Goal: Task Accomplishment & Management: Use online tool/utility

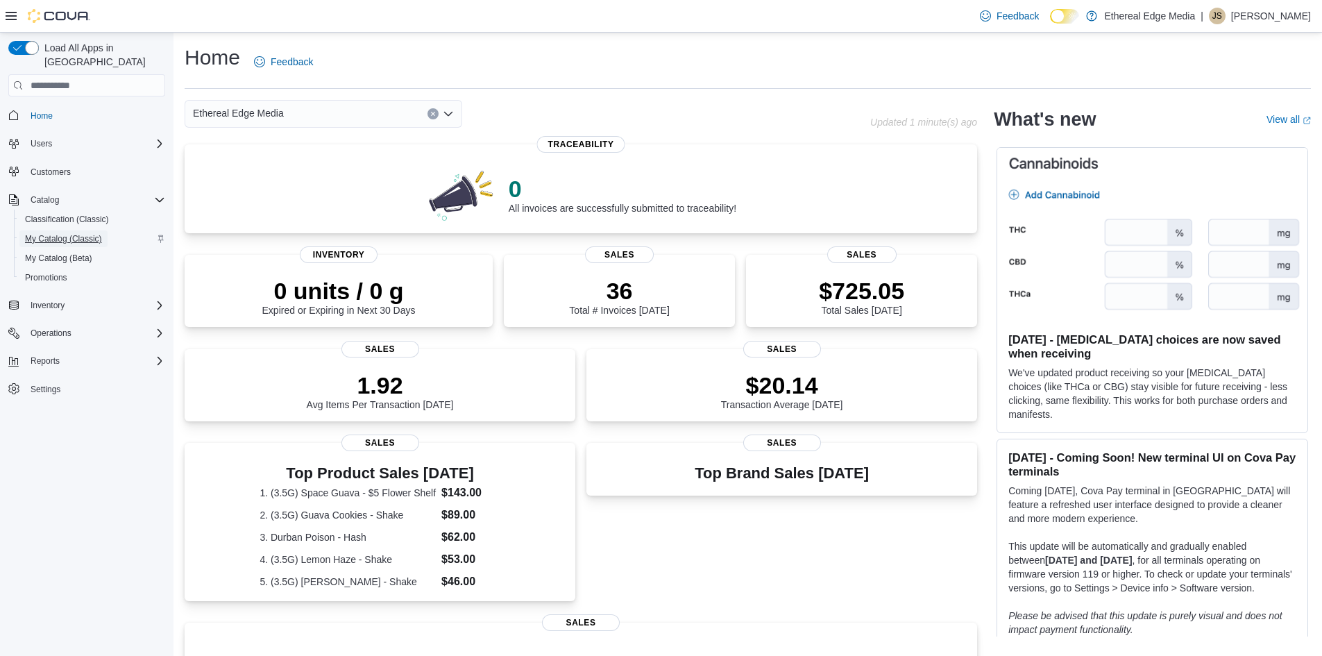
click at [83, 233] on span "My Catalog (Classic)" at bounding box center [63, 238] width 77 height 11
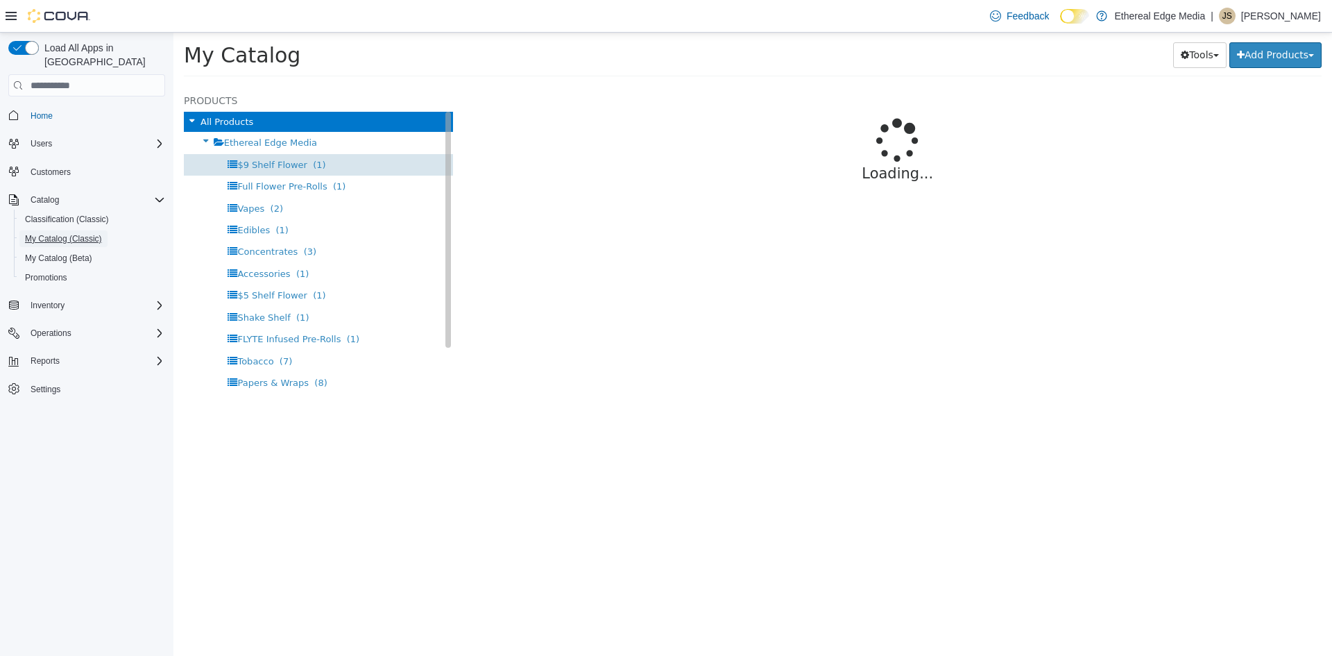
select select "**********"
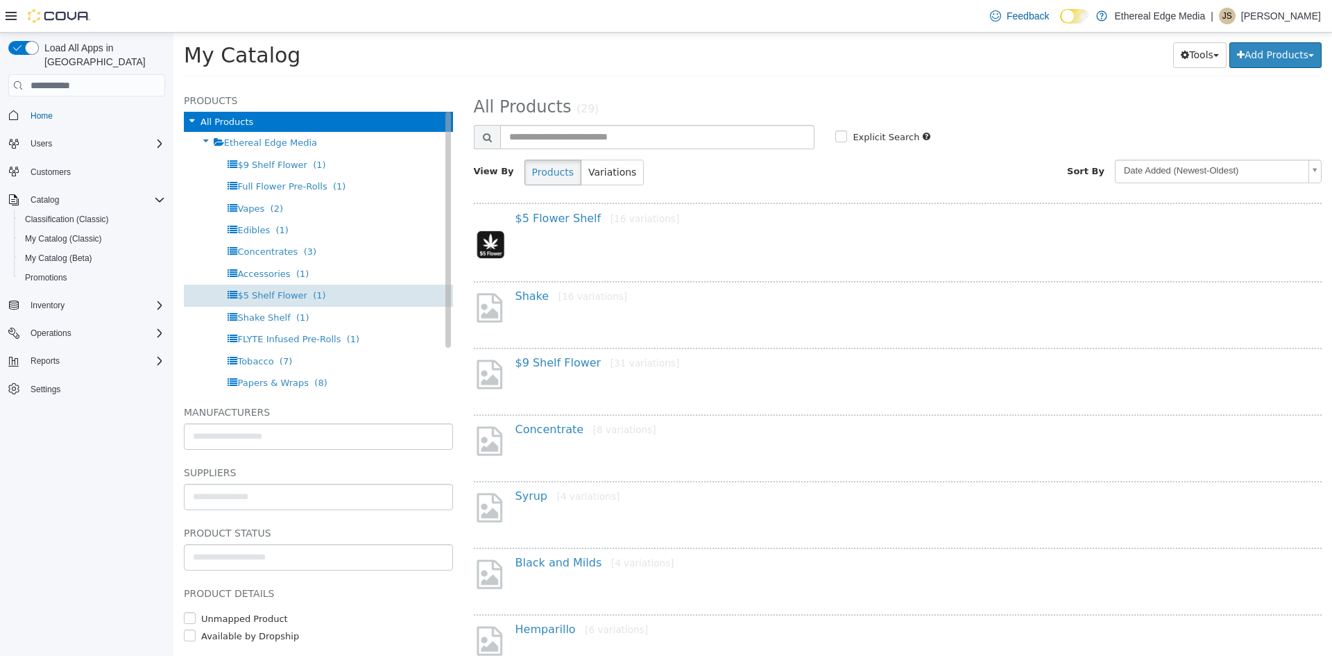
click at [276, 290] on span "$5 Shelf Flower" at bounding box center [272, 295] width 70 height 10
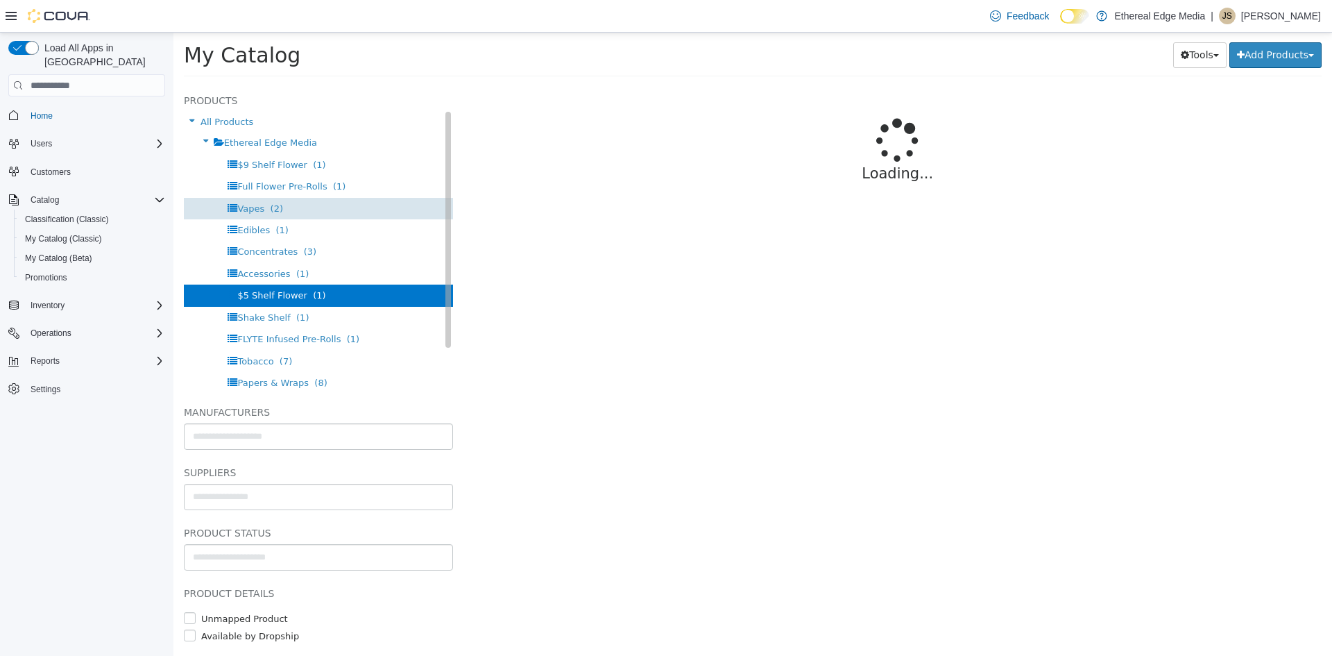
select select "**********"
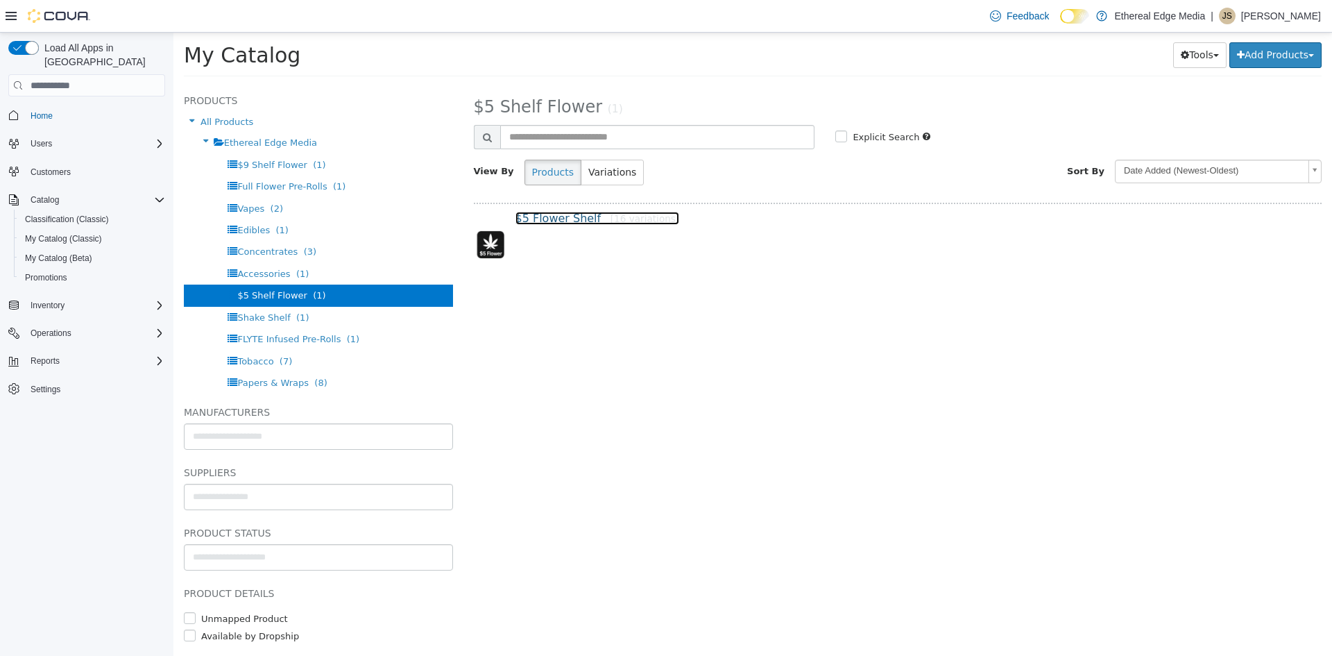
click at [545, 218] on link "$5 Flower Shelf [16 variations]" at bounding box center [598, 218] width 164 height 13
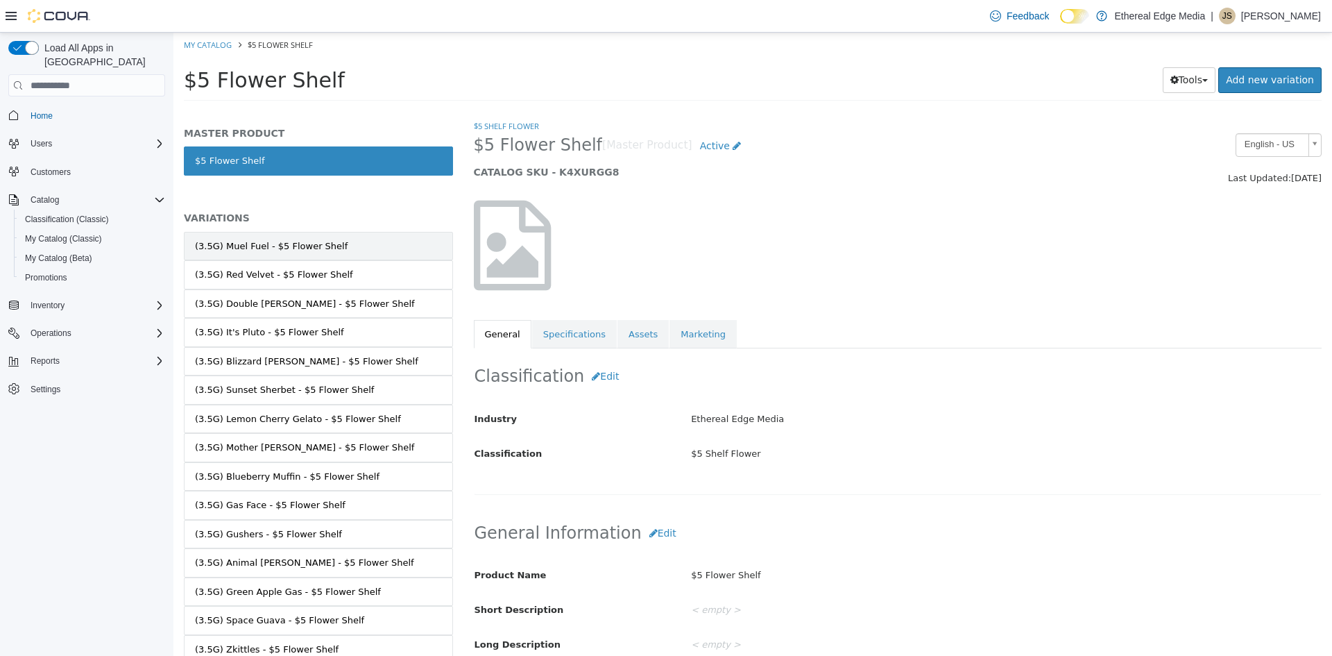
click at [357, 259] on link "(3.5G) Muel Fuel - $5 Flower Shelf" at bounding box center [318, 246] width 269 height 29
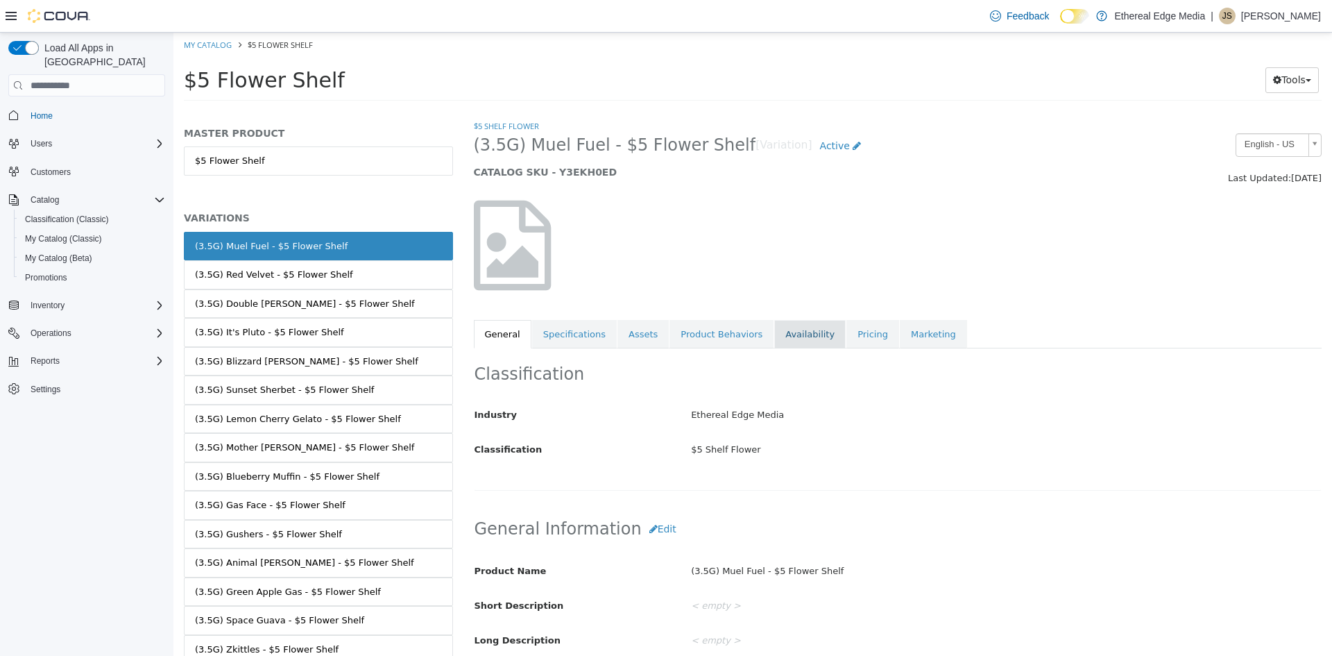
click at [794, 332] on link "Availability" at bounding box center [810, 334] width 71 height 29
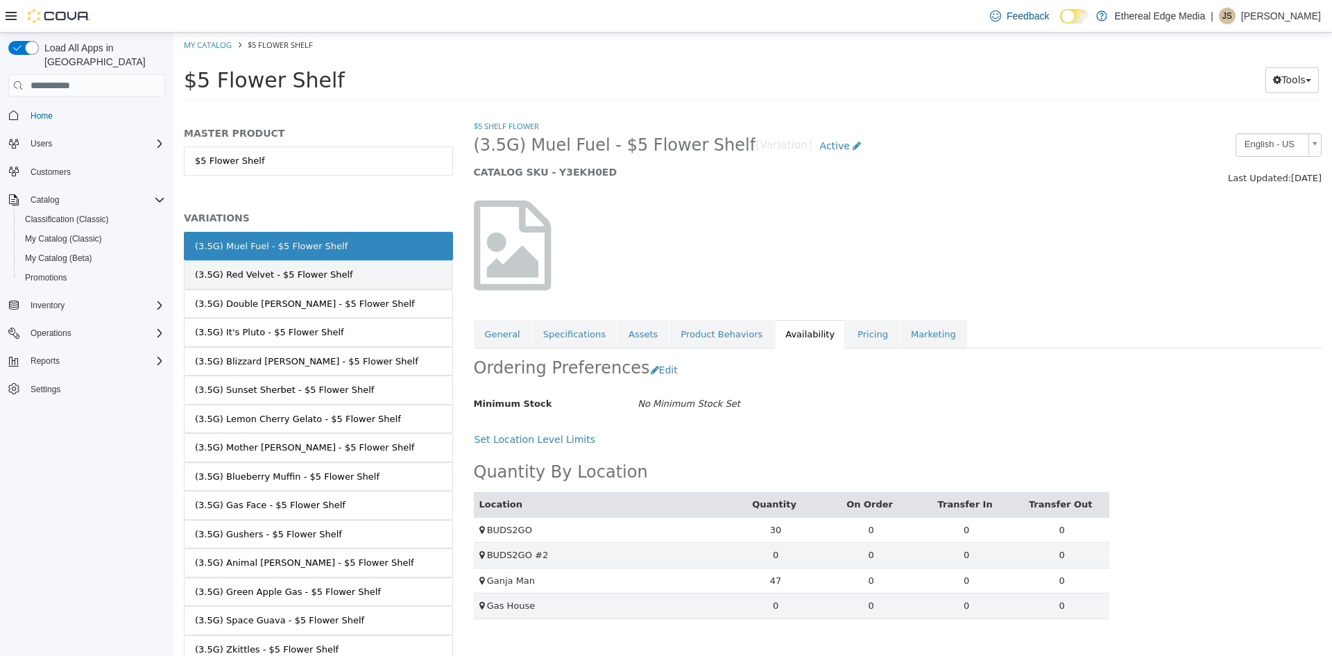
click at [278, 273] on div "(3.5G) Red Velvet - $5 Flower Shelf" at bounding box center [274, 275] width 158 height 14
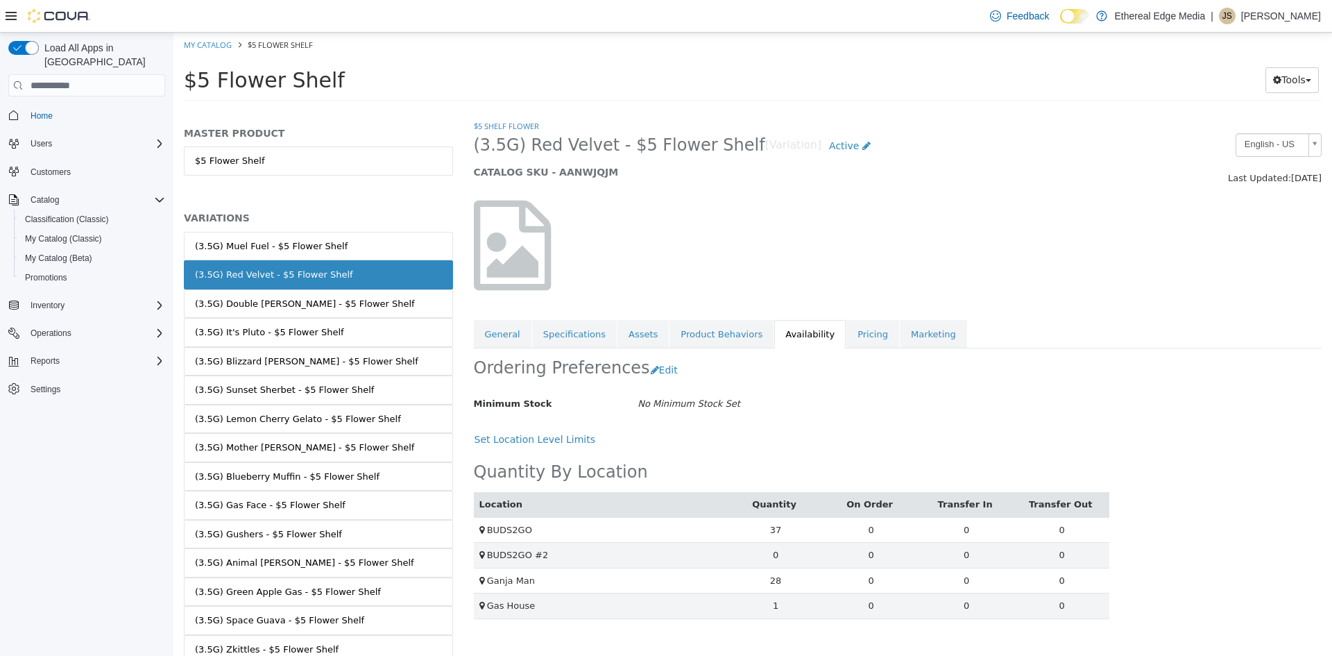
click at [300, 301] on div "(3.5G) Double [PERSON_NAME] - $5 Flower Shelf" at bounding box center [305, 304] width 220 height 14
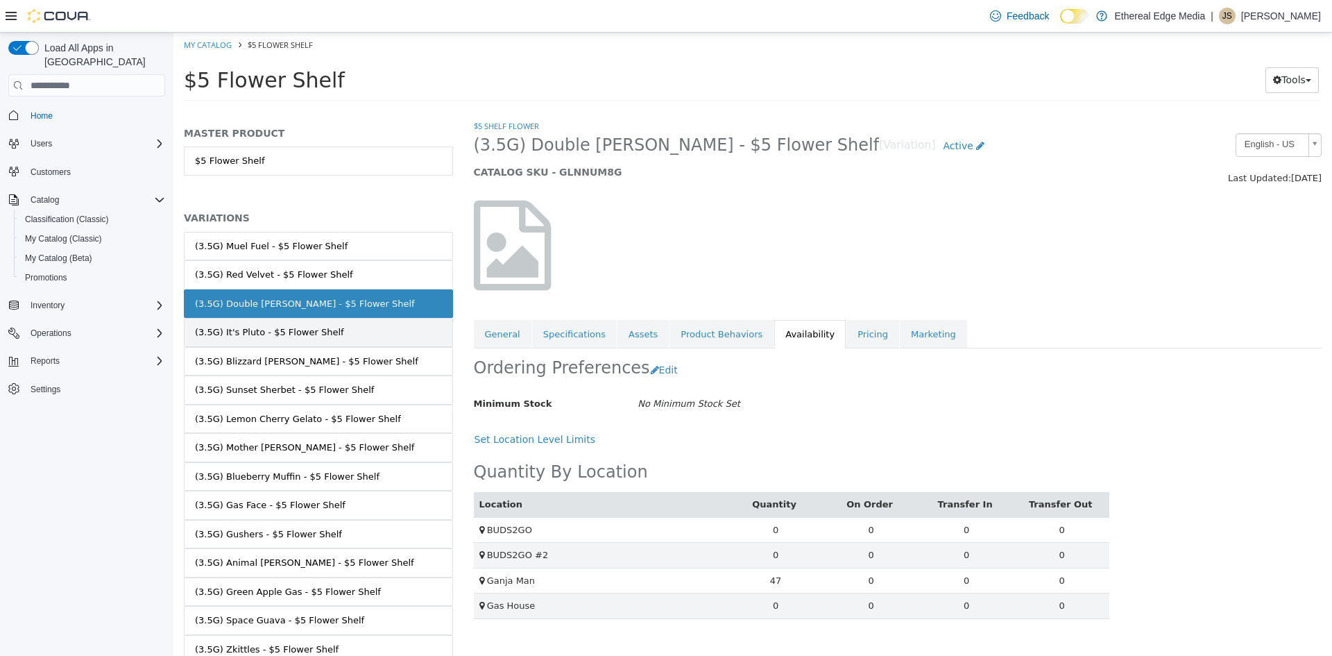
click at [316, 325] on div "(3.5G) It's Pluto - $5 Flower Shelf" at bounding box center [269, 332] width 149 height 14
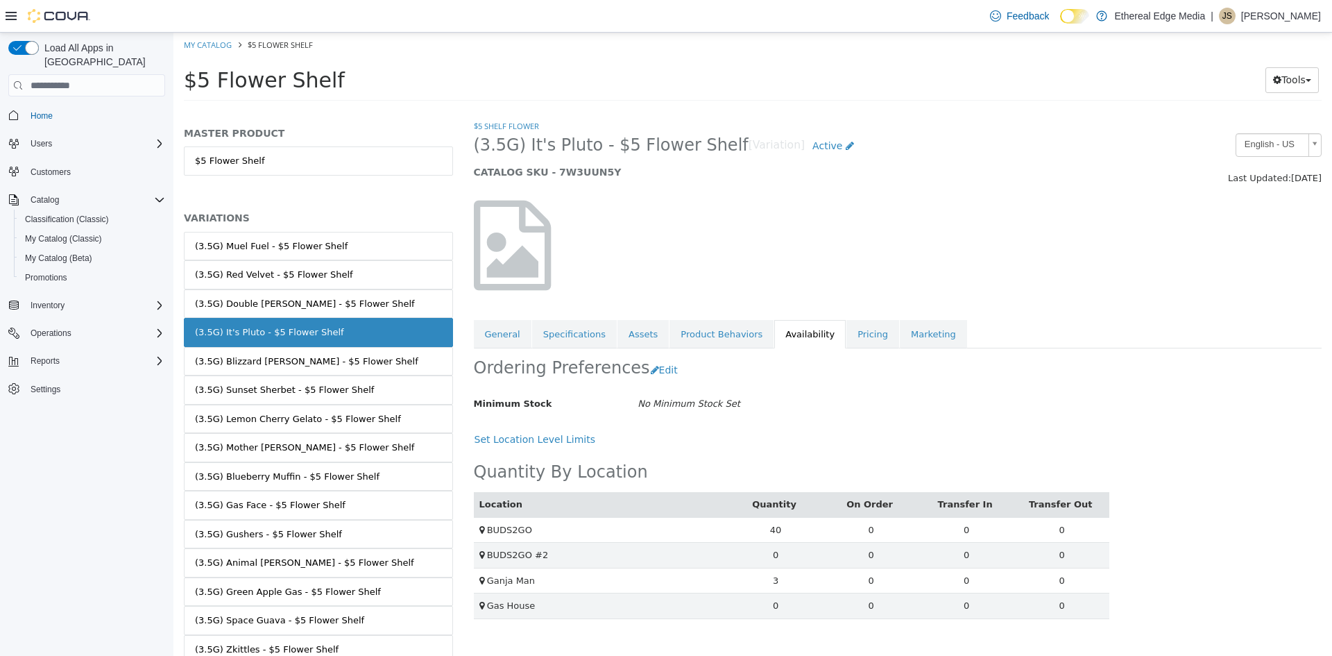
click at [330, 353] on link "(3.5G) Blizzard [PERSON_NAME] - $5 Flower Shelf" at bounding box center [318, 361] width 269 height 29
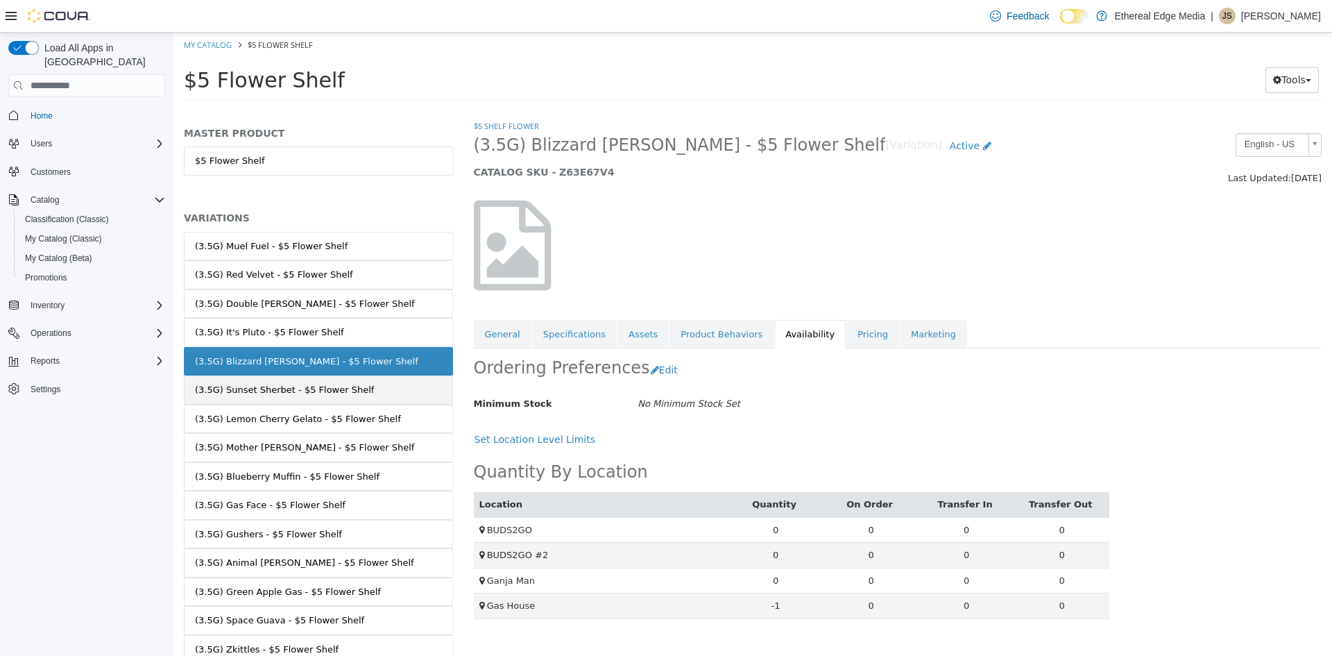
scroll to position [84, 0]
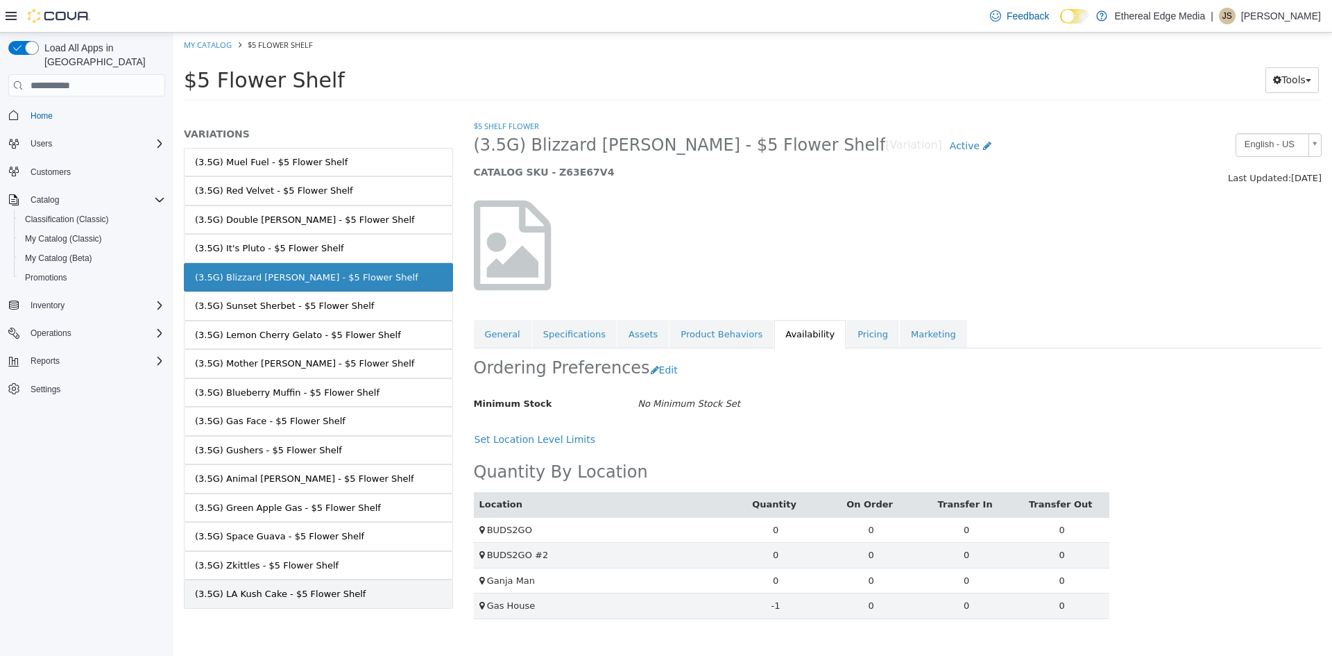
click at [337, 579] on link "(3.5G) LA Kush Cake - $5 Flower Shelf" at bounding box center [318, 593] width 269 height 29
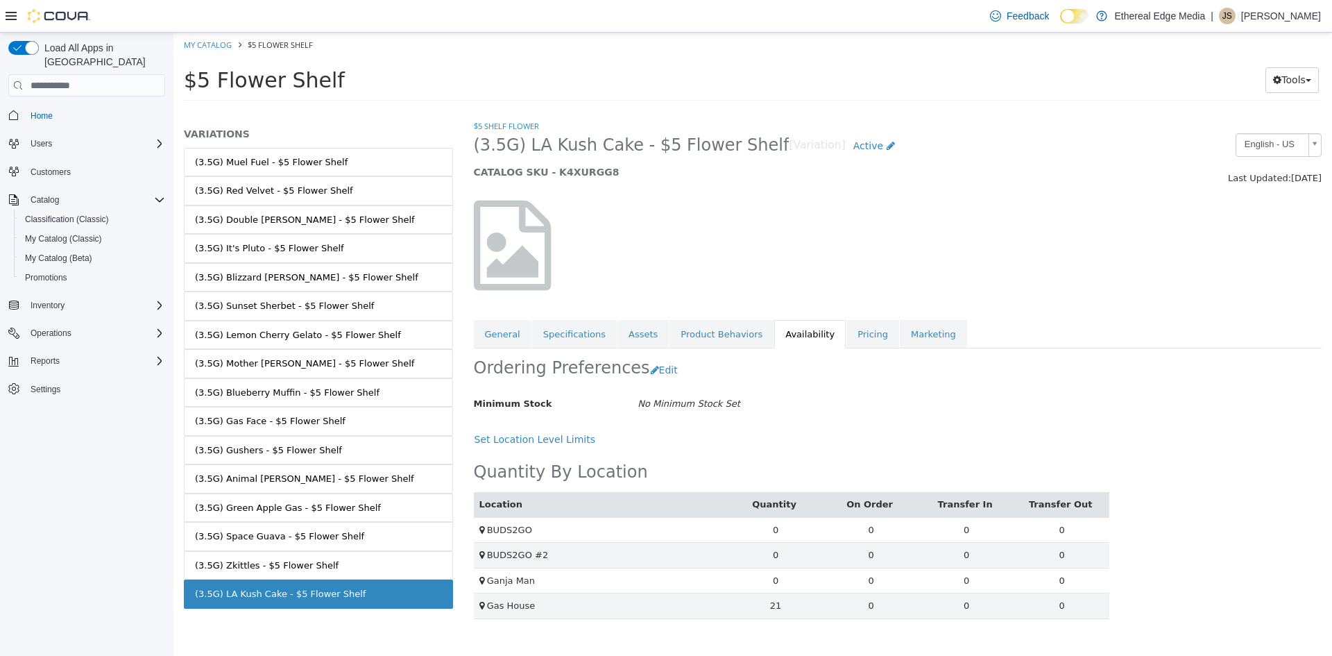
click at [334, 573] on link "(3.5G) Zkittles - $5 Flower Shelf" at bounding box center [318, 565] width 269 height 29
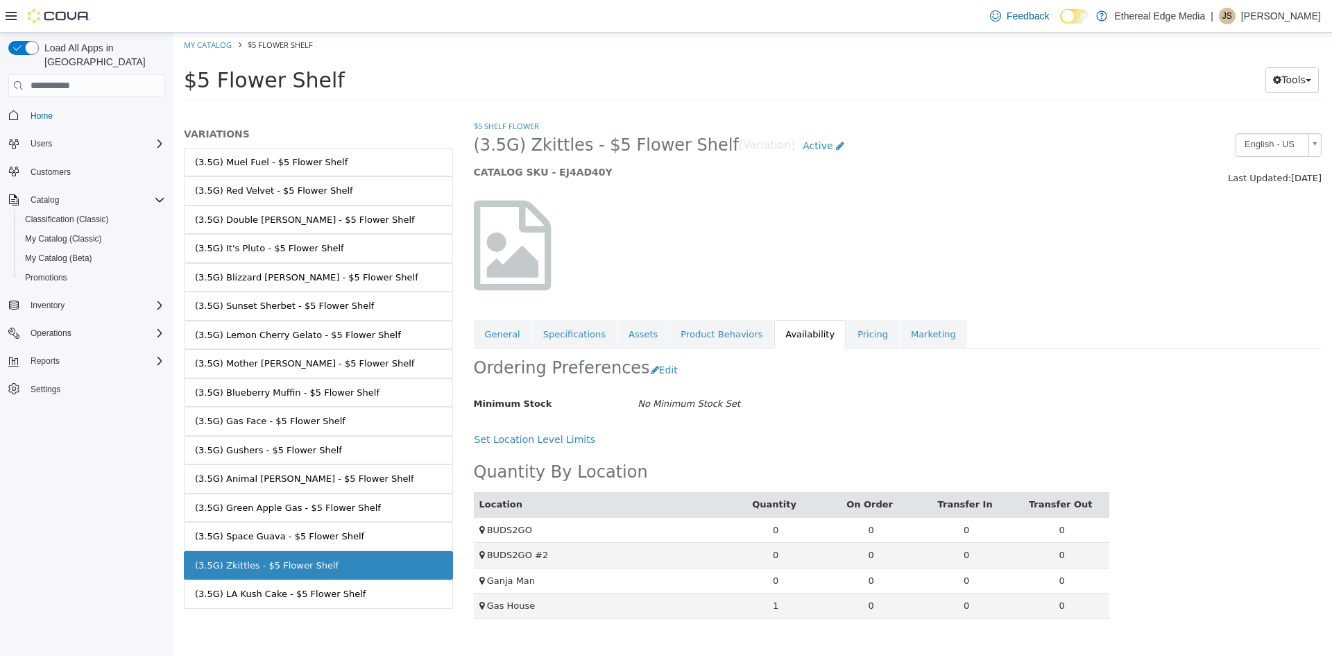
click at [325, 540] on div "(3.5G) Space Guava - $5 Flower Shelf" at bounding box center [279, 537] width 169 height 14
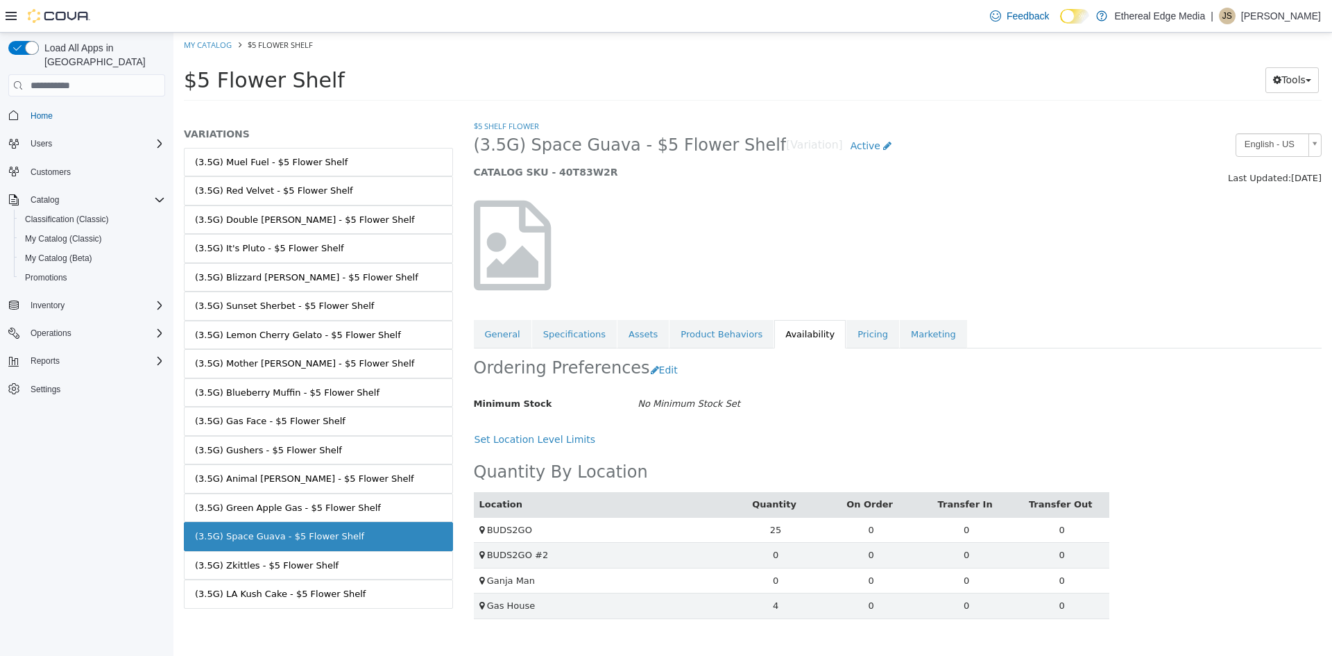
click at [323, 505] on div "(3.5G) Green Apple Gas - $5 Flower Shelf" at bounding box center [288, 508] width 186 height 14
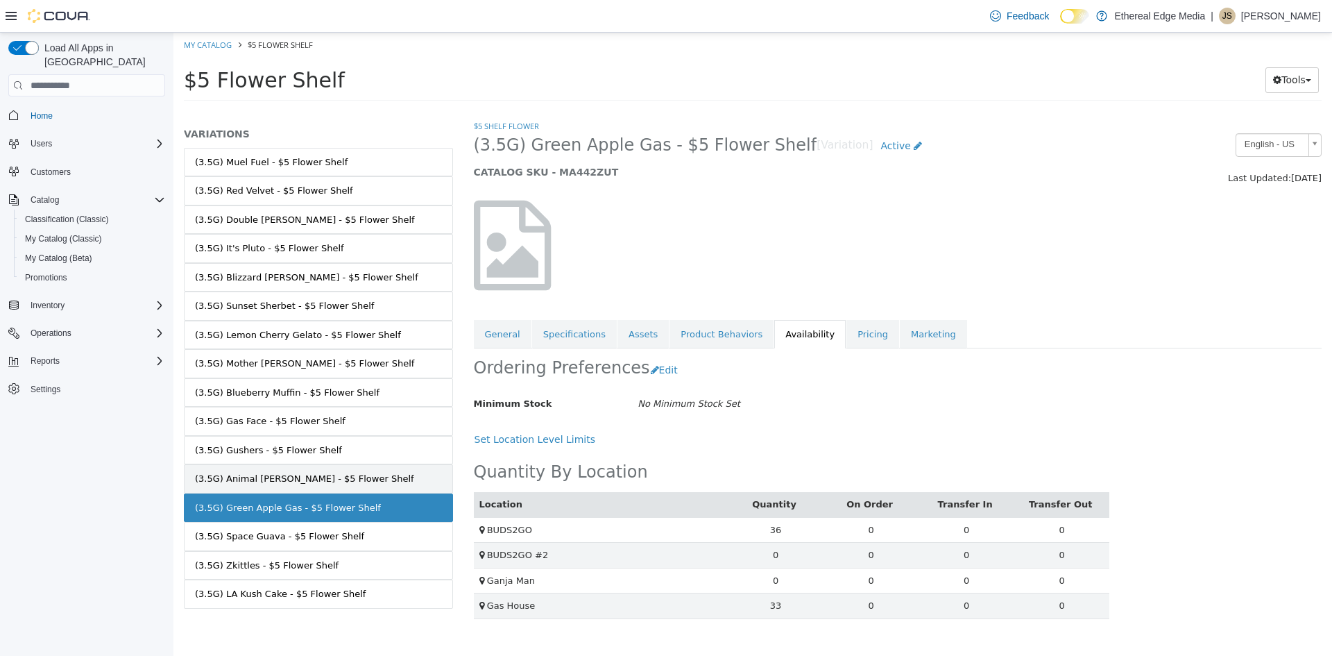
click at [316, 480] on div "(3.5G) Animal [PERSON_NAME] - $5 Flower Shelf" at bounding box center [304, 479] width 219 height 14
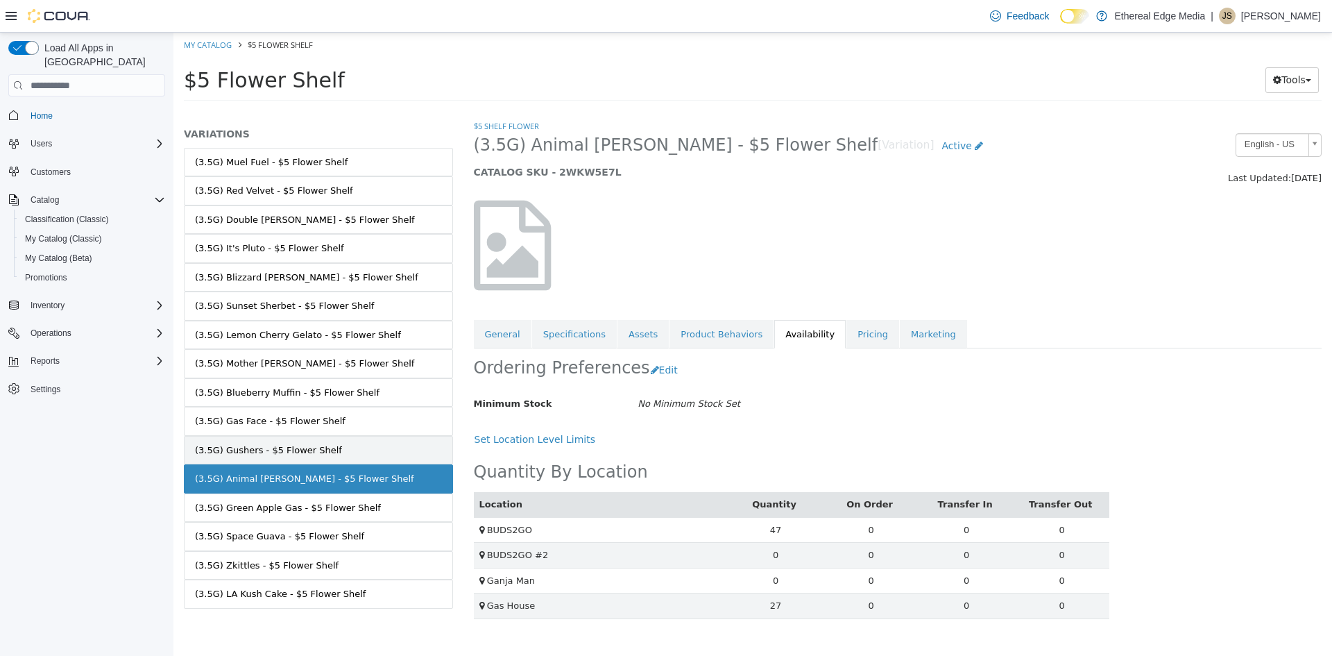
click at [314, 452] on div "(3.5G) Gushers - $5 Flower Shelf" at bounding box center [268, 450] width 147 height 14
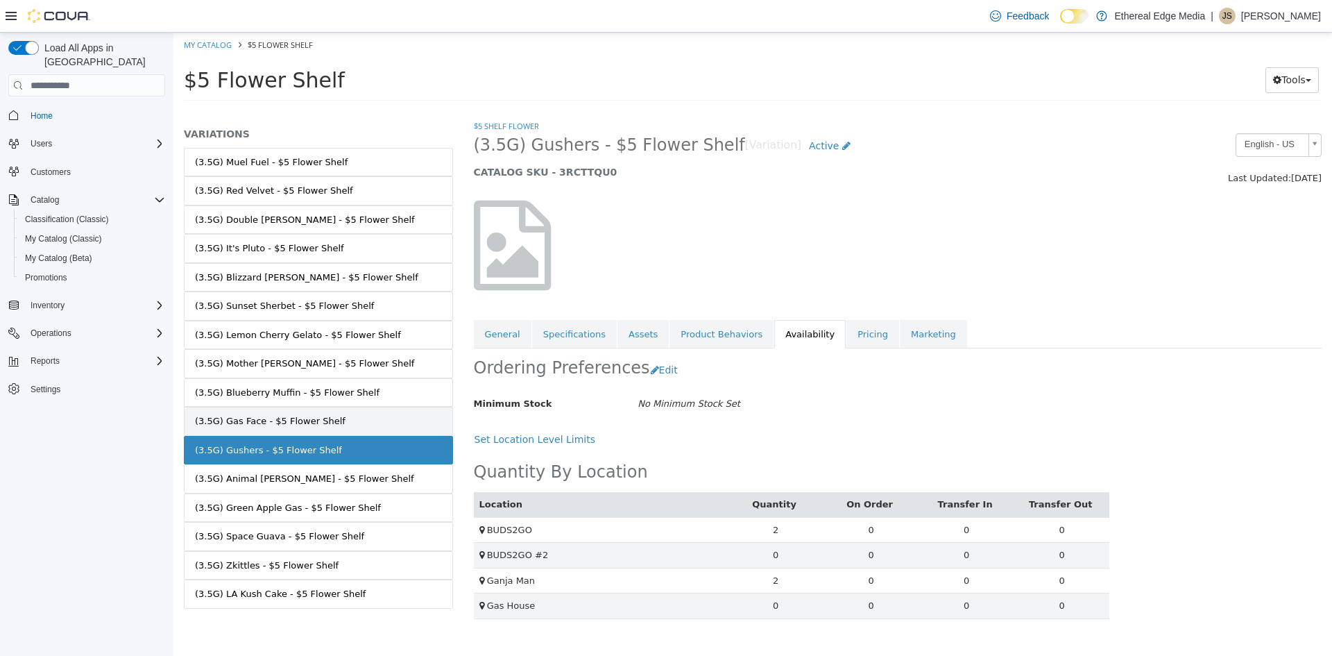
click at [323, 418] on div "(3.5G) Gas Face - $5 Flower Shelf" at bounding box center [270, 421] width 151 height 14
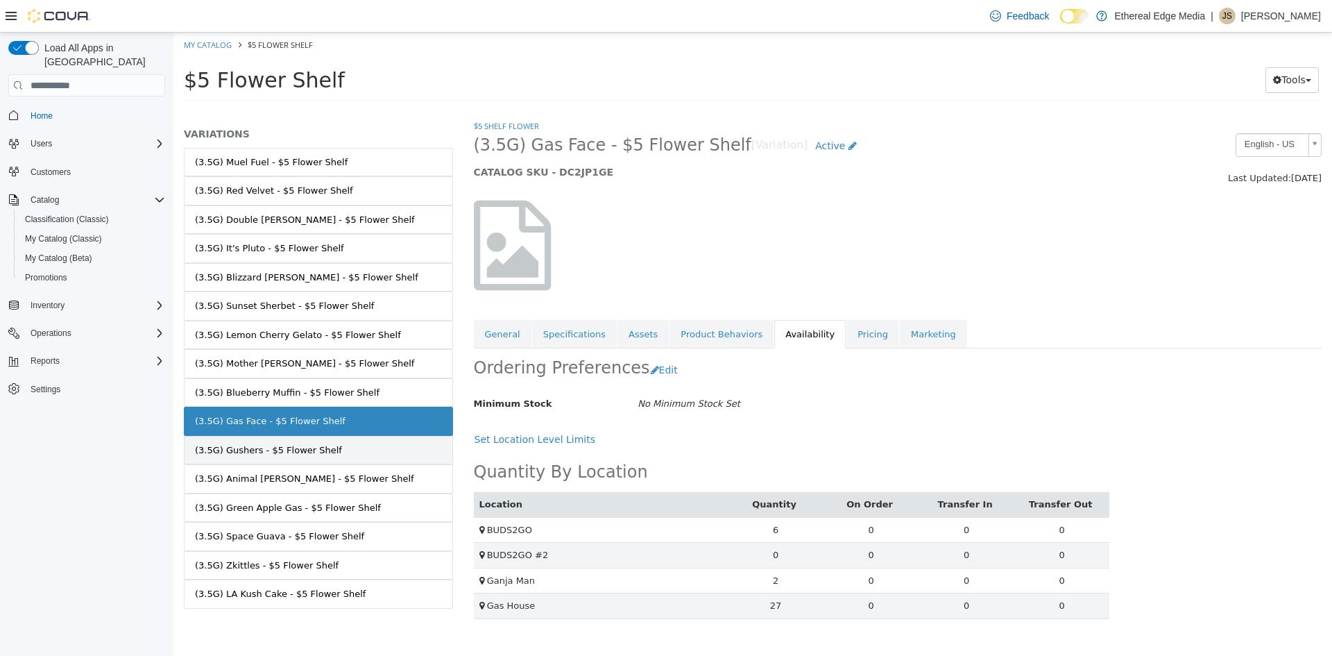
click at [332, 456] on link "(3.5G) Gushers - $5 Flower Shelf" at bounding box center [318, 450] width 269 height 29
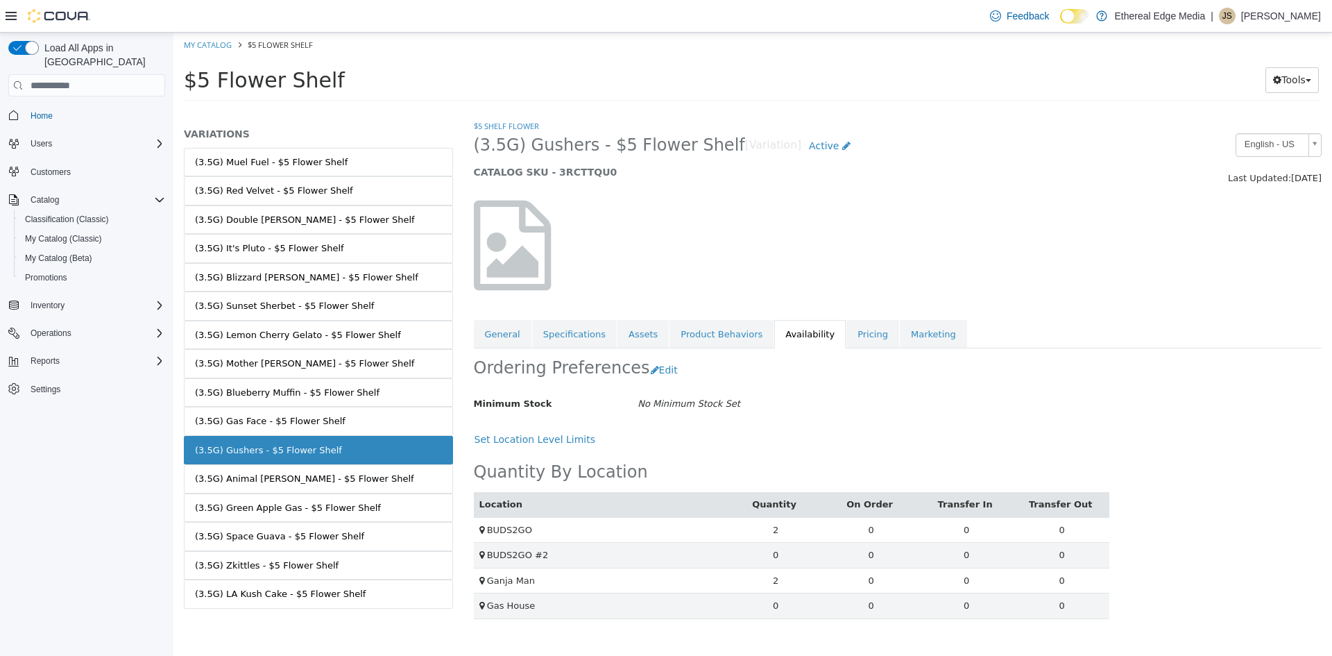
click at [354, 477] on link "(3.5G) Animal [PERSON_NAME] - $5 Flower Shelf" at bounding box center [318, 478] width 269 height 29
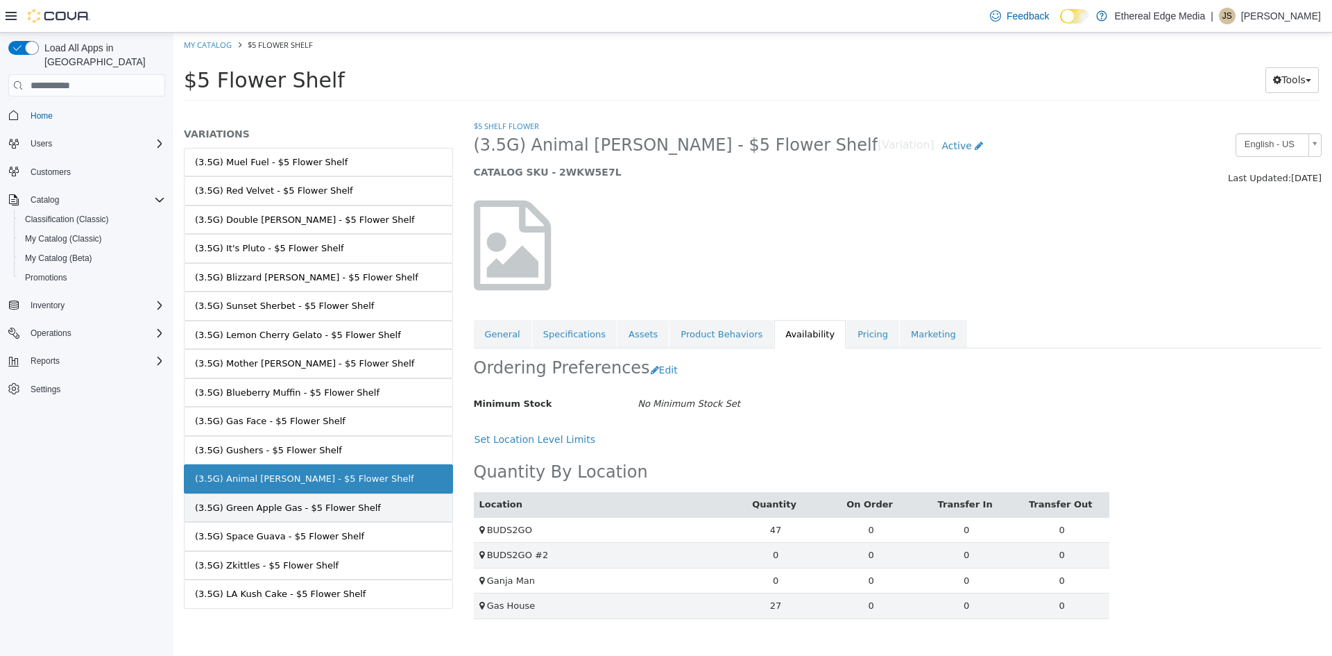
click at [362, 516] on link "(3.5G) Green Apple Gas - $5 Flower Shelf" at bounding box center [318, 507] width 269 height 29
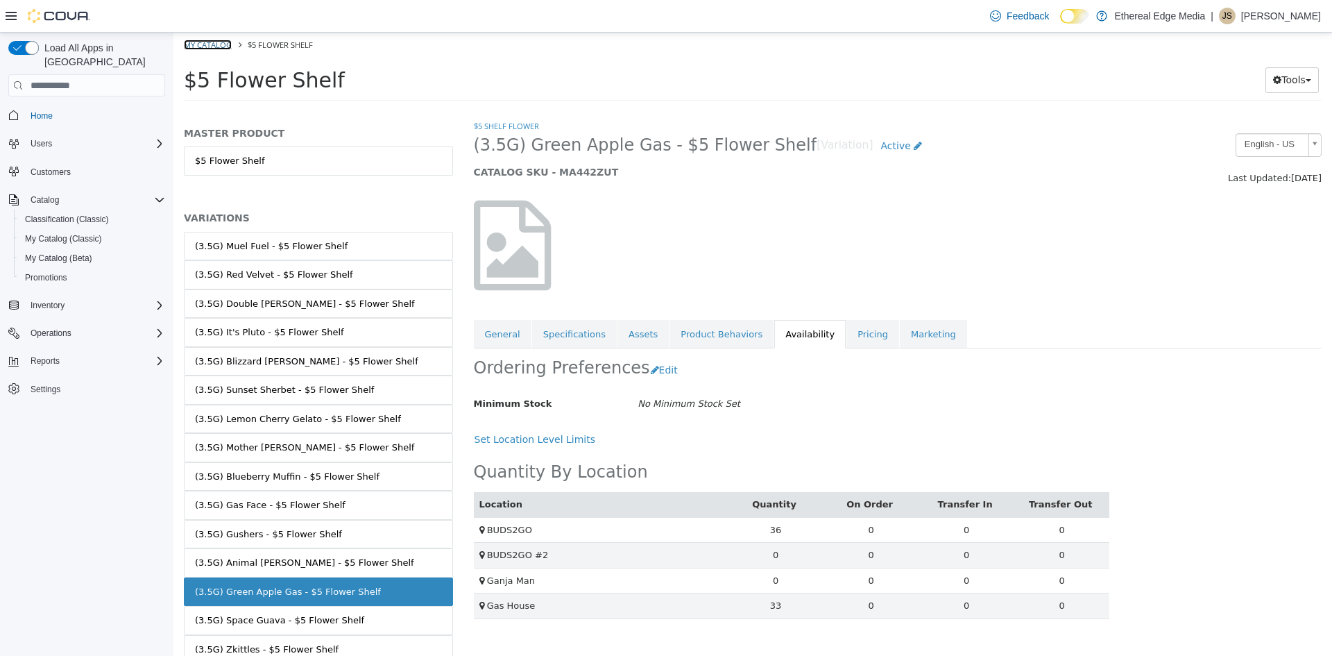
click at [202, 49] on link "My Catalog" at bounding box center [208, 45] width 48 height 10
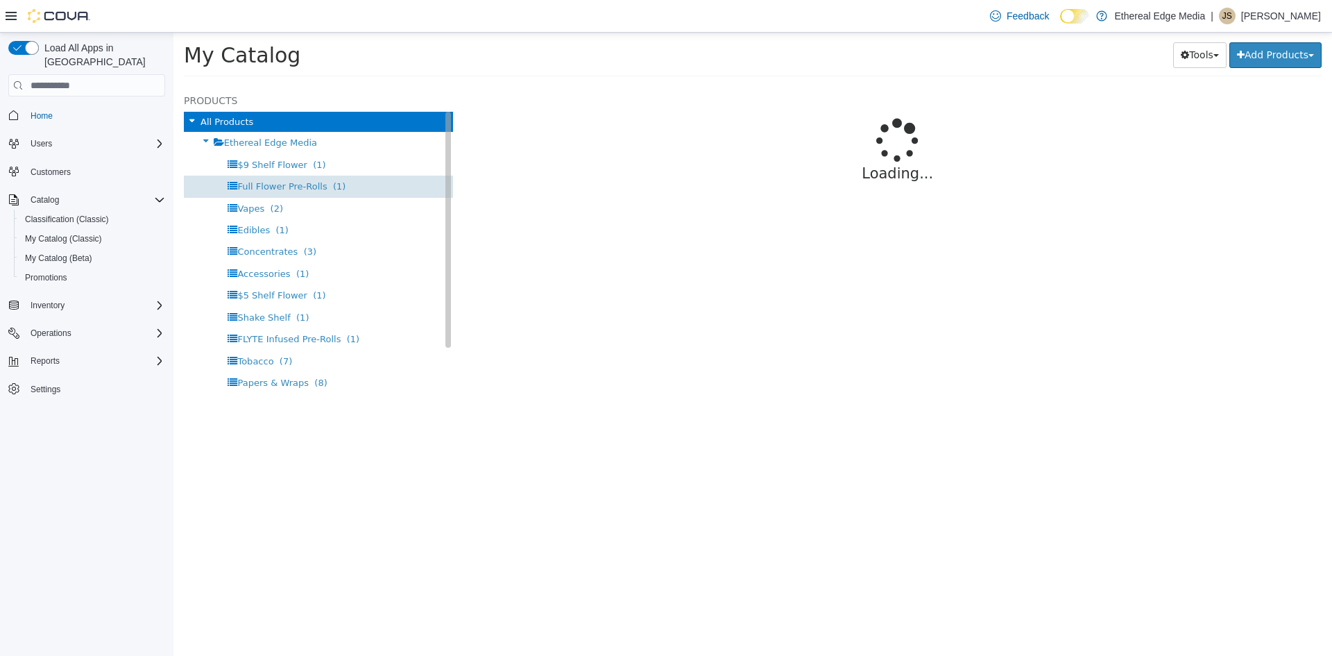
select select "**********"
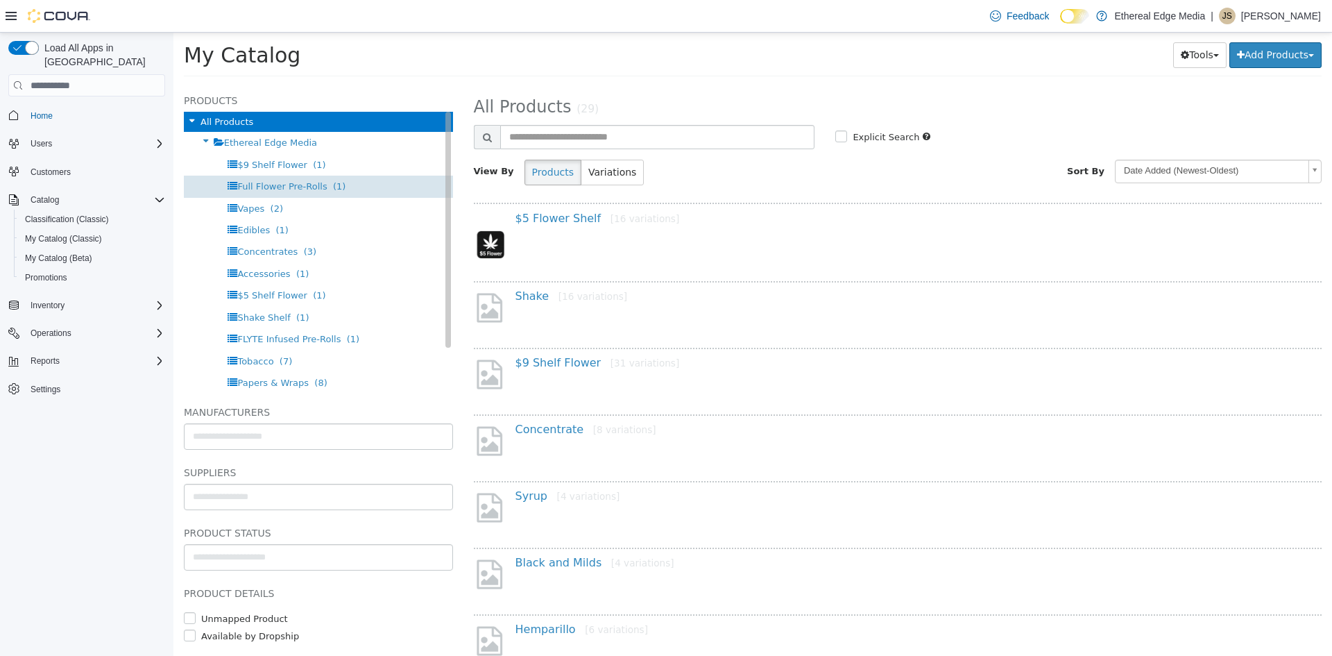
click at [268, 184] on span "Full Flower Pre-Rolls" at bounding box center [282, 186] width 90 height 10
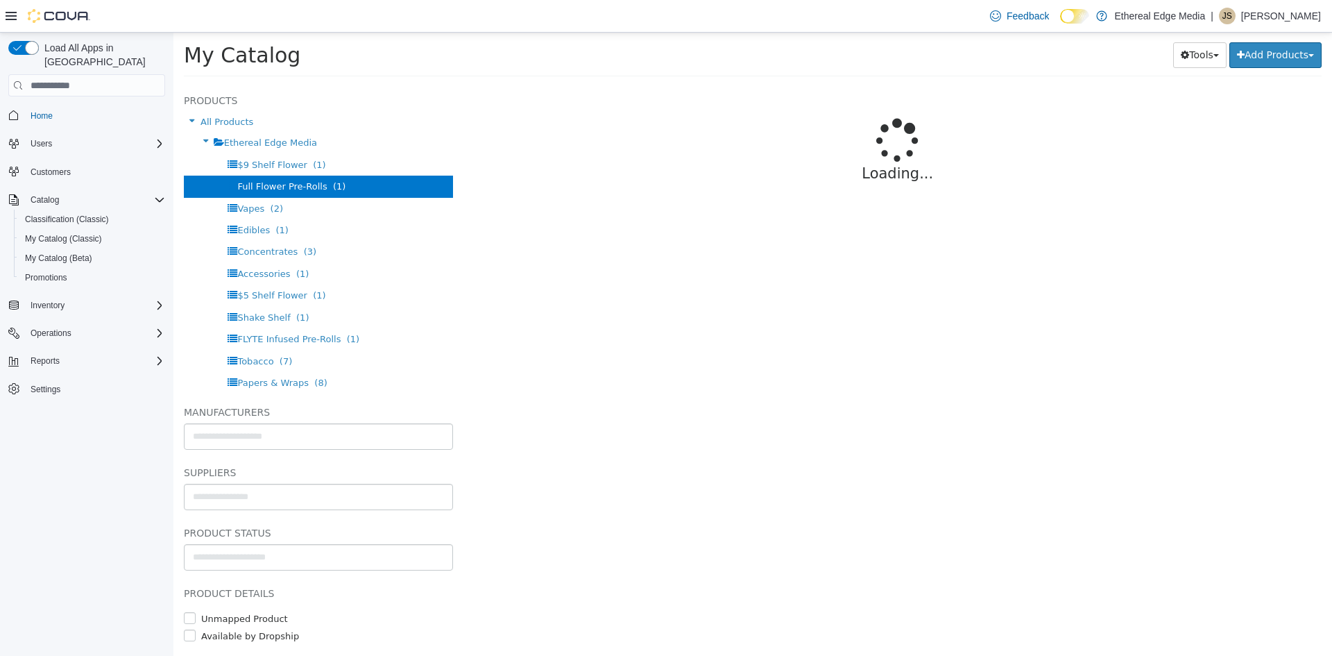
select select "**********"
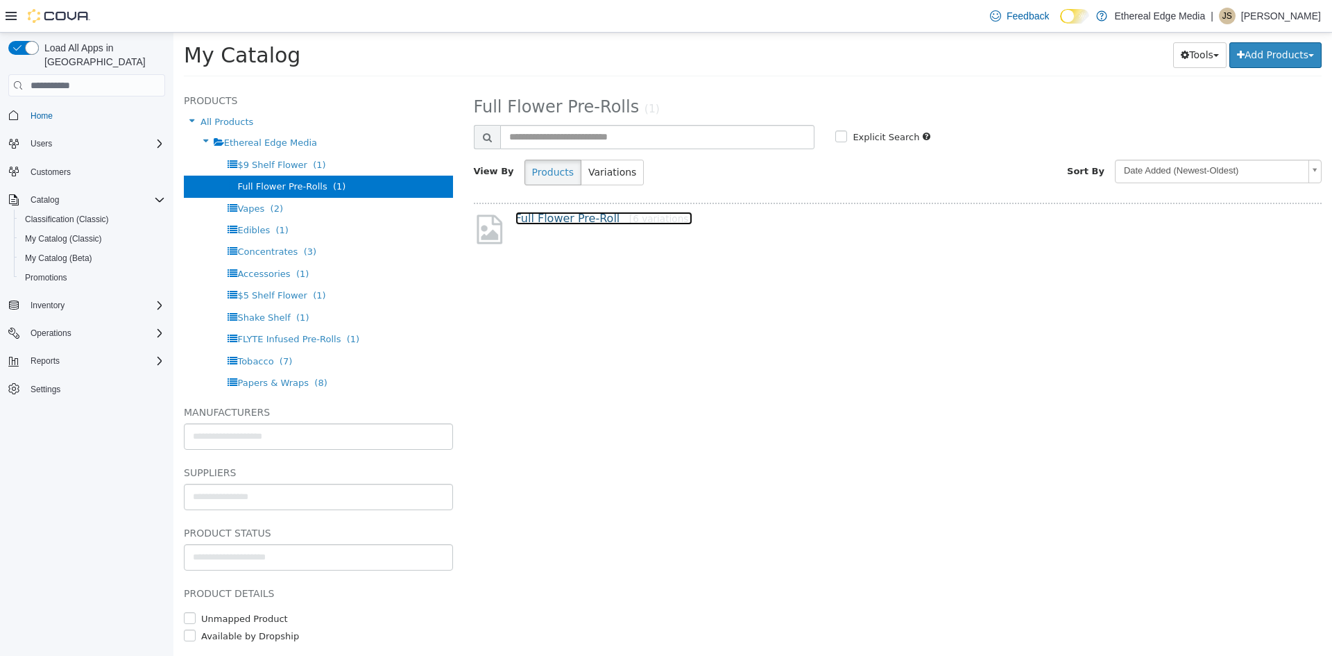
click at [541, 219] on link "Full Flower Pre-Roll [6 variations]" at bounding box center [604, 218] width 177 height 13
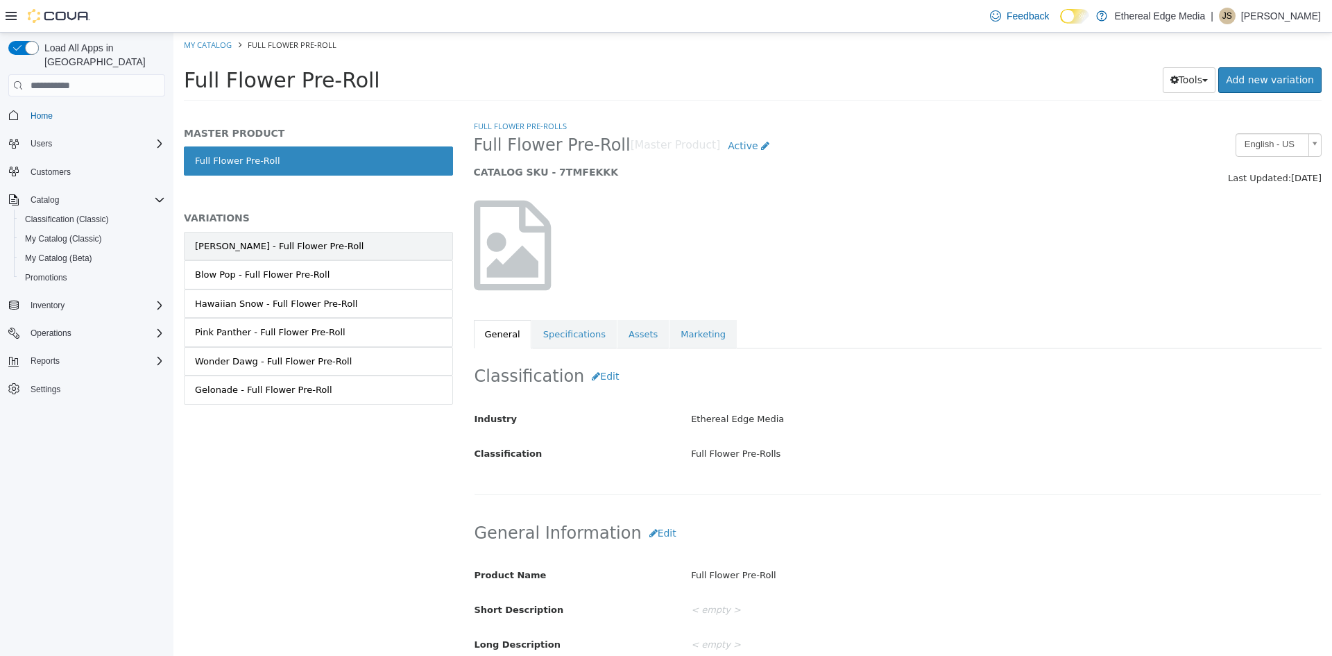
click at [314, 239] on div "[PERSON_NAME] - Full Flower Pre-Roll" at bounding box center [279, 246] width 169 height 14
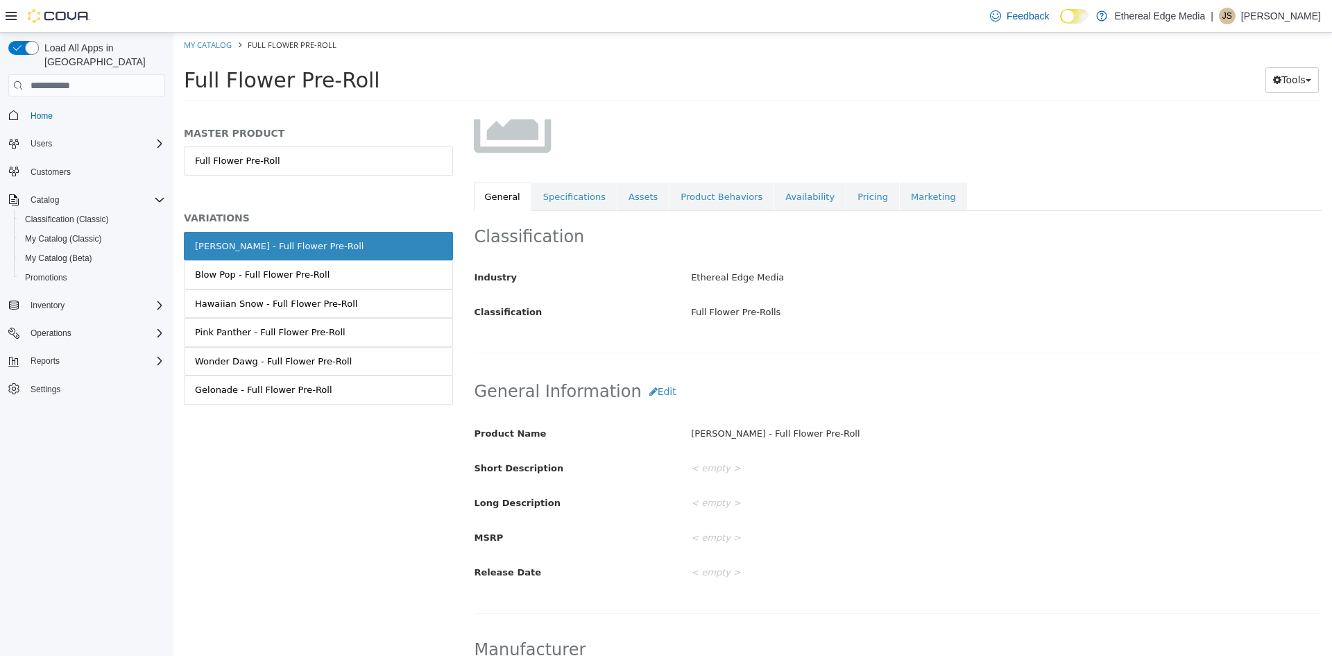
scroll to position [139, 0]
click at [787, 197] on link "Availability" at bounding box center [810, 195] width 71 height 29
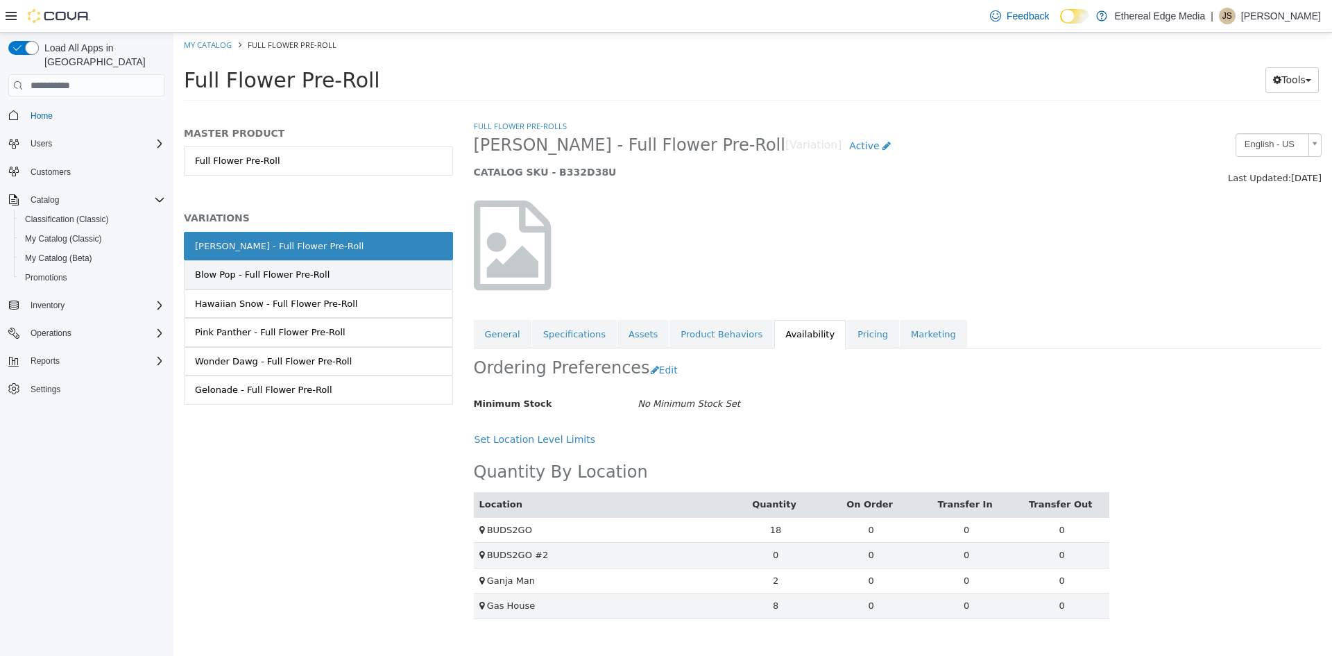
click at [387, 285] on link "Blow Pop - Full Flower Pre-Roll" at bounding box center [318, 274] width 269 height 29
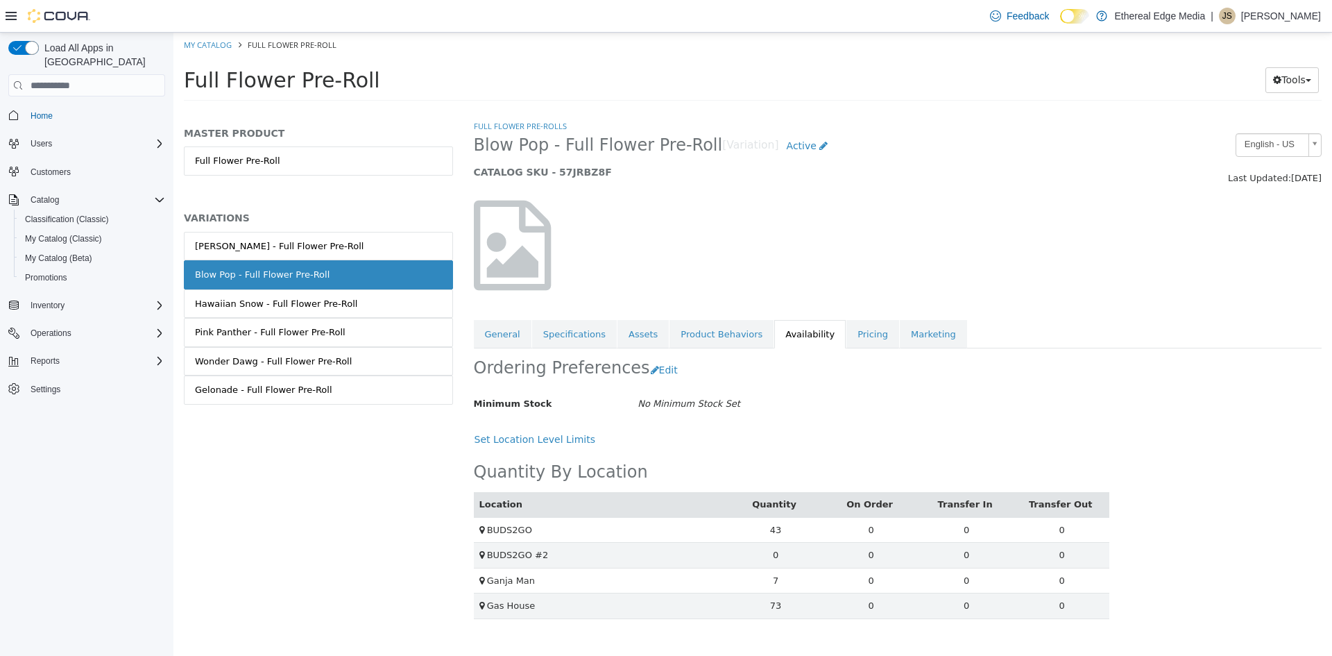
click at [371, 313] on link "Hawaiian Snow - Full Flower Pre-Roll" at bounding box center [318, 303] width 269 height 29
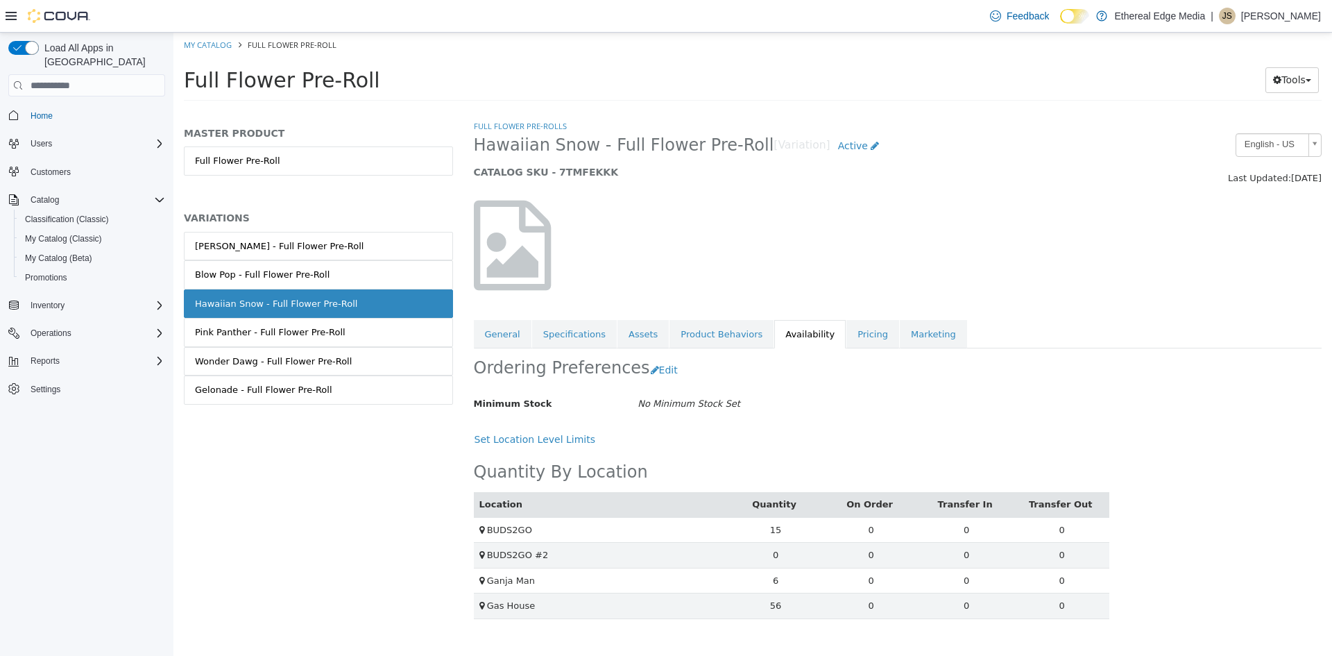
click at [376, 332] on link "Pink Panther - Full Flower Pre-Roll" at bounding box center [318, 332] width 269 height 29
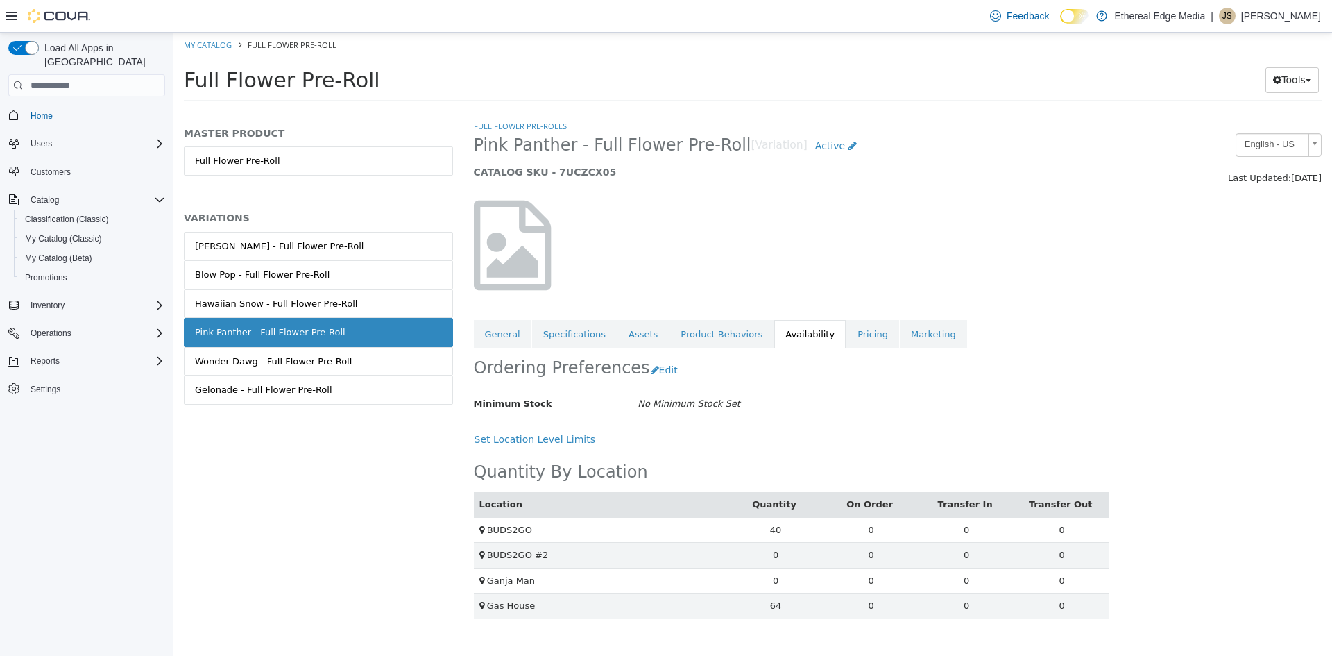
click at [377, 359] on link "Wonder Dawg - Full Flower Pre-Roll" at bounding box center [318, 361] width 269 height 29
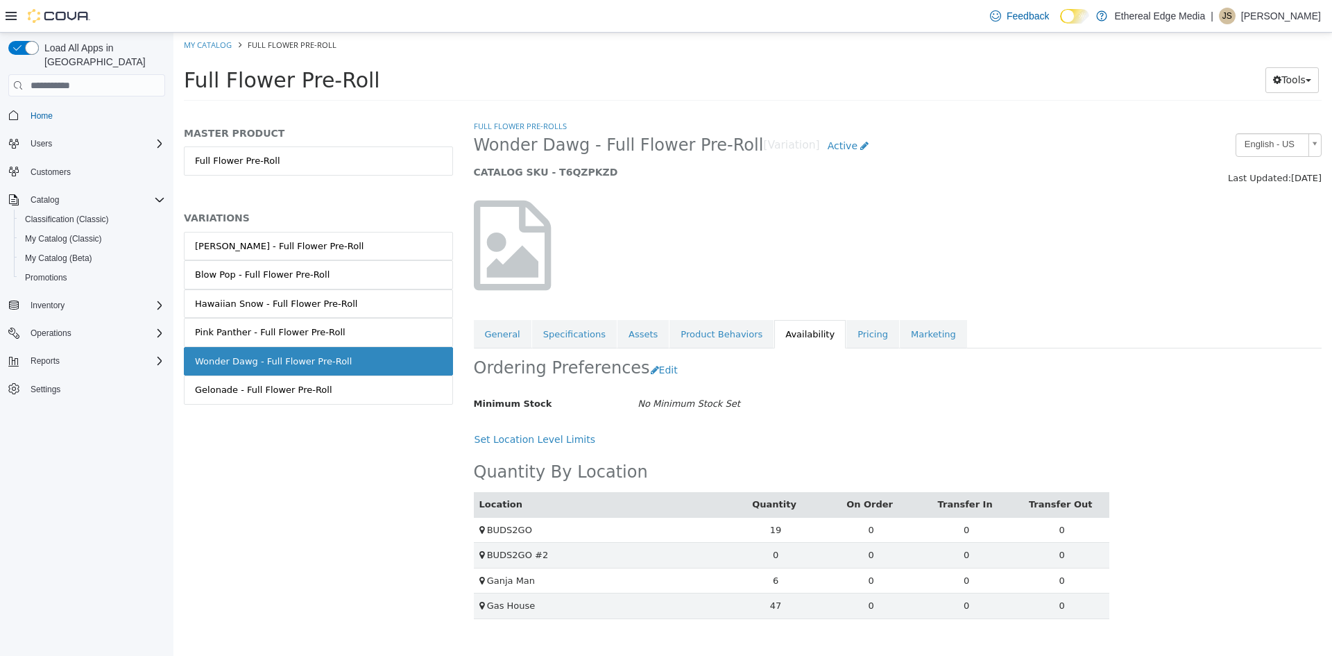
click at [381, 398] on link "Gelonade - Full Flower Pre-Roll" at bounding box center [318, 389] width 269 height 29
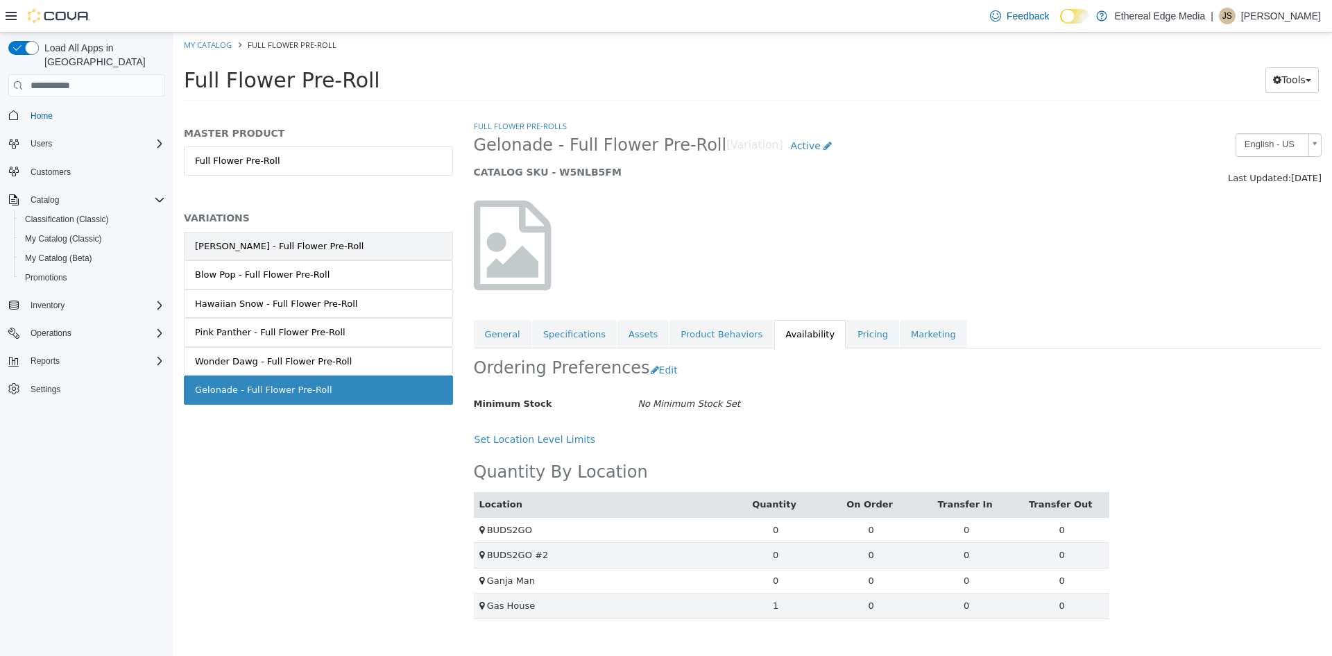
click at [323, 248] on div "[PERSON_NAME] - Full Flower Pre-Roll" at bounding box center [279, 246] width 169 height 14
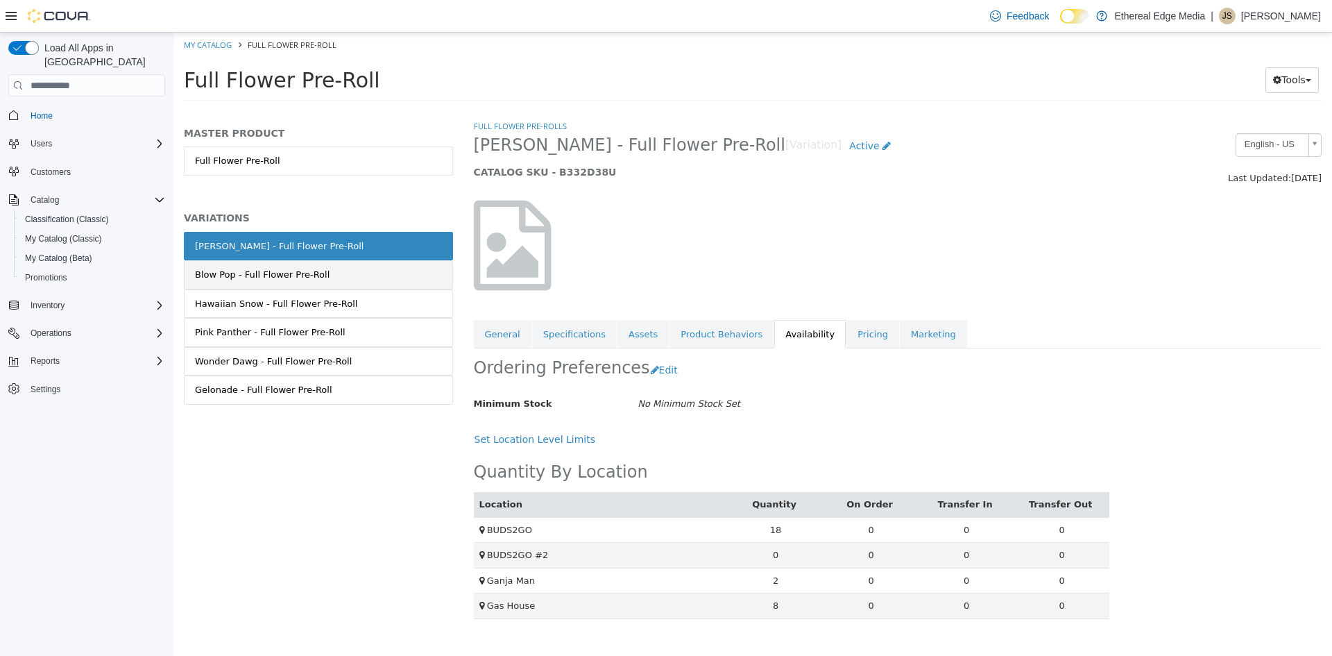
click at [351, 276] on link "Blow Pop - Full Flower Pre-Roll" at bounding box center [318, 274] width 269 height 29
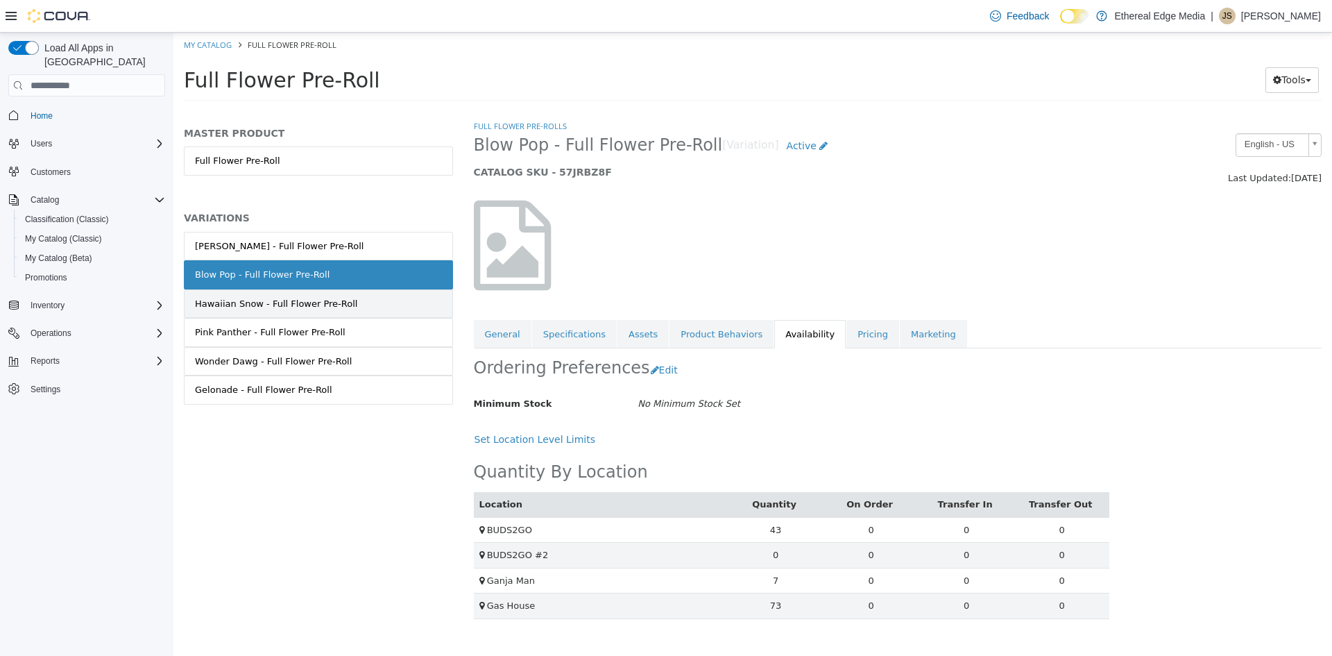
click at [352, 306] on link "Hawaiian Snow - Full Flower Pre-Roll" at bounding box center [318, 303] width 269 height 29
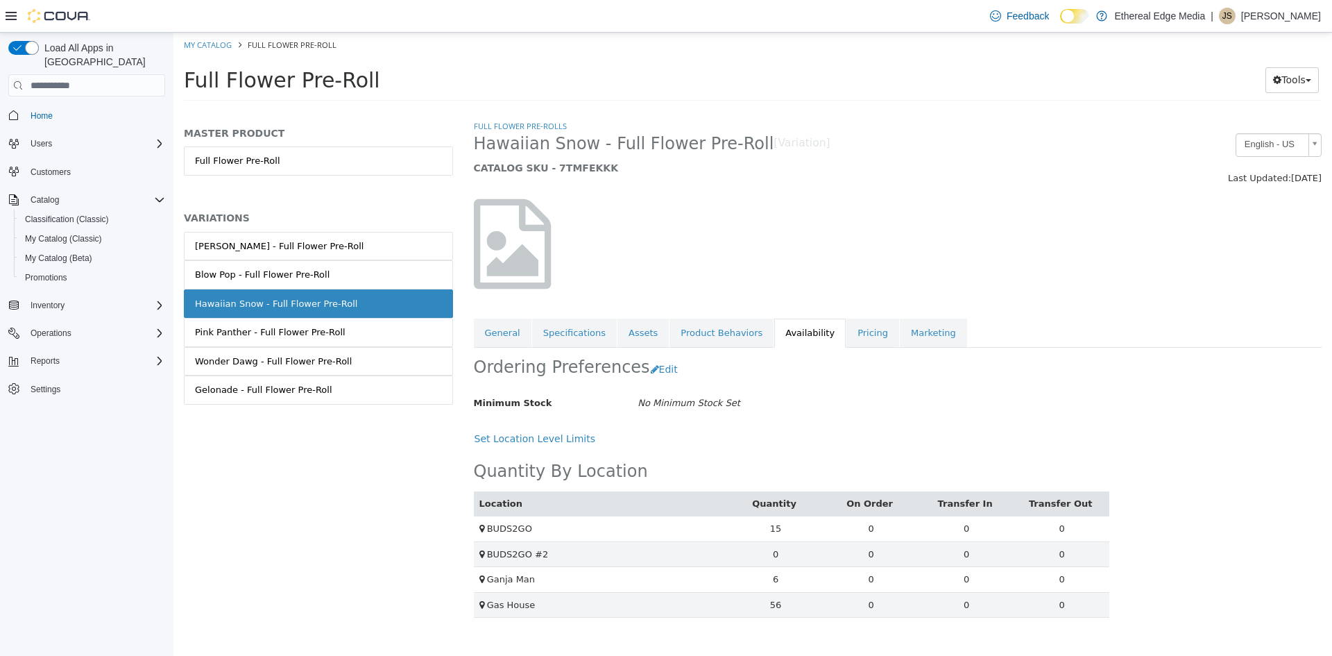
click at [355, 330] on link "Pink Panther - Full Flower Pre-Roll" at bounding box center [318, 332] width 269 height 29
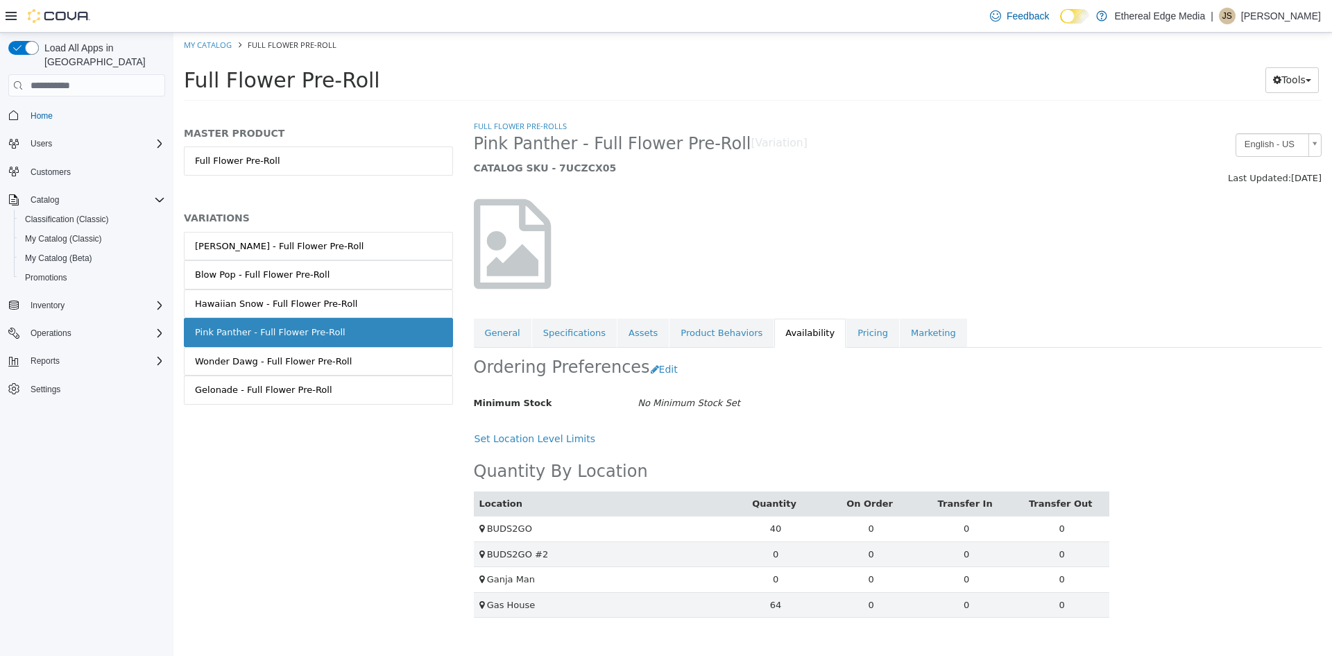
click at [358, 354] on link "Wonder Dawg - Full Flower Pre-Roll" at bounding box center [318, 361] width 269 height 29
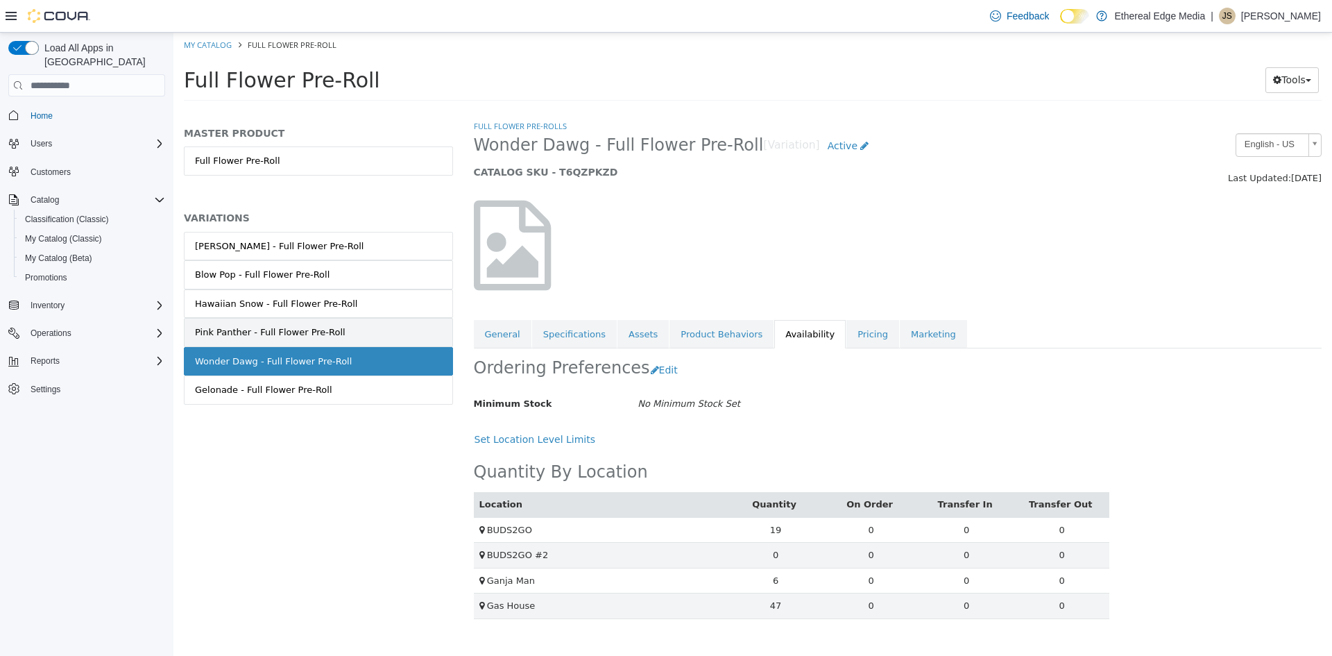
click at [348, 327] on link "Pink Panther - Full Flower Pre-Roll" at bounding box center [318, 332] width 269 height 29
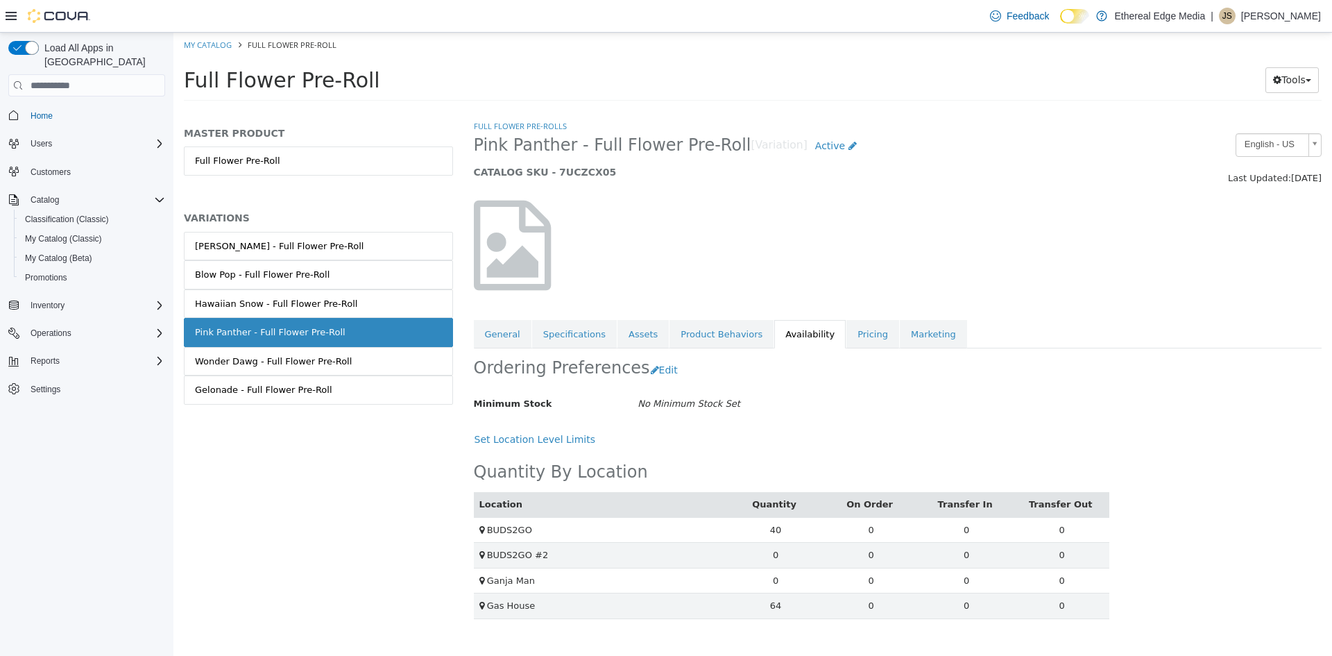
click at [339, 313] on link "Hawaiian Snow - Full Flower Pre-Roll" at bounding box center [318, 303] width 269 height 29
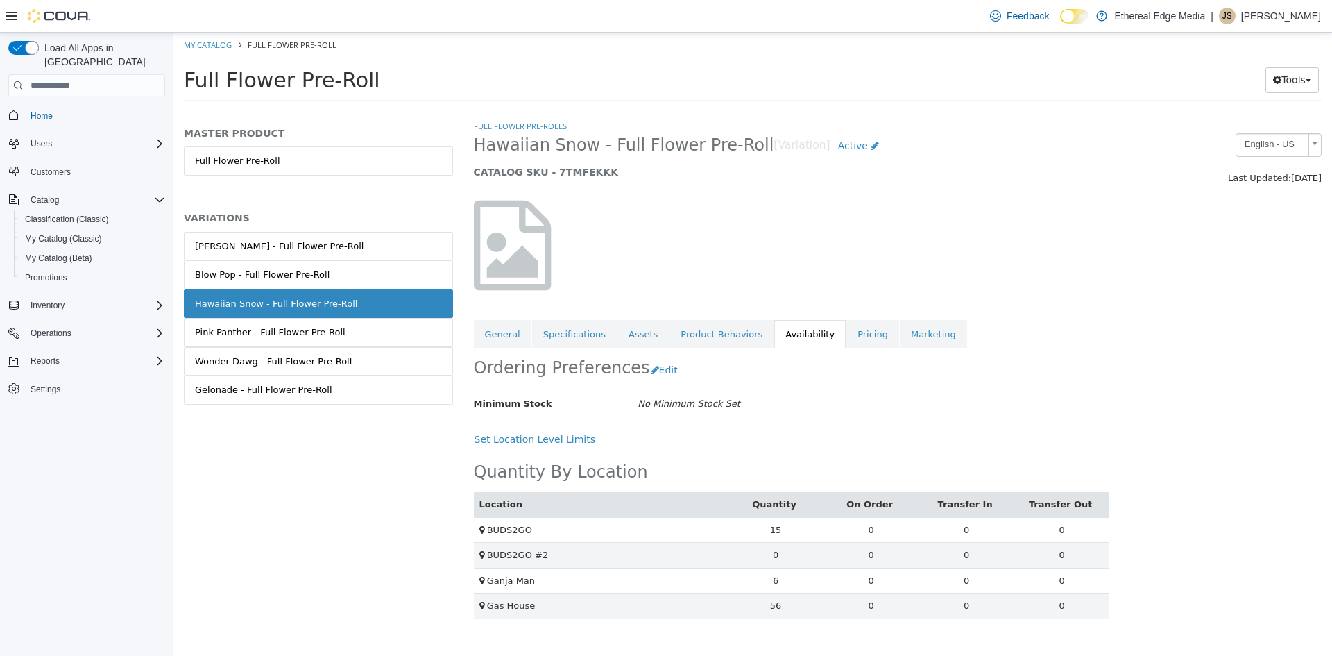
click at [332, 280] on link "Blow Pop - Full Flower Pre-Roll" at bounding box center [318, 274] width 269 height 29
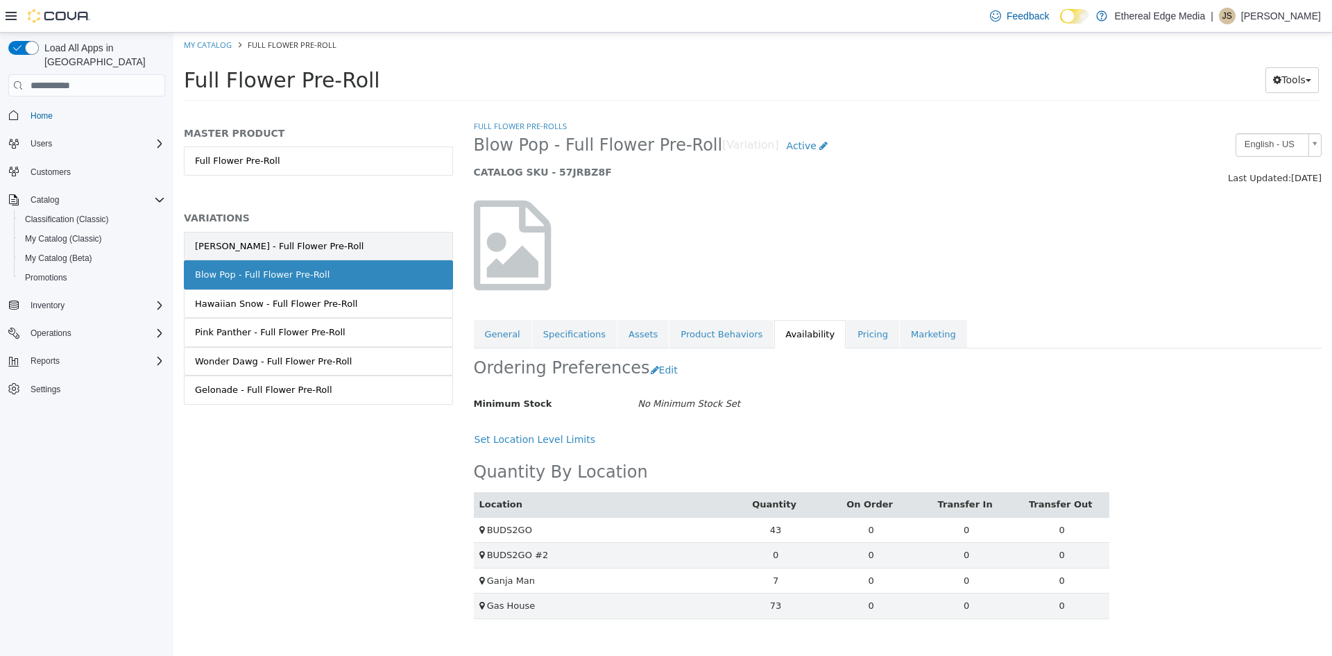
click at [325, 253] on link "[PERSON_NAME] - Full Flower Pre-Roll" at bounding box center [318, 246] width 269 height 29
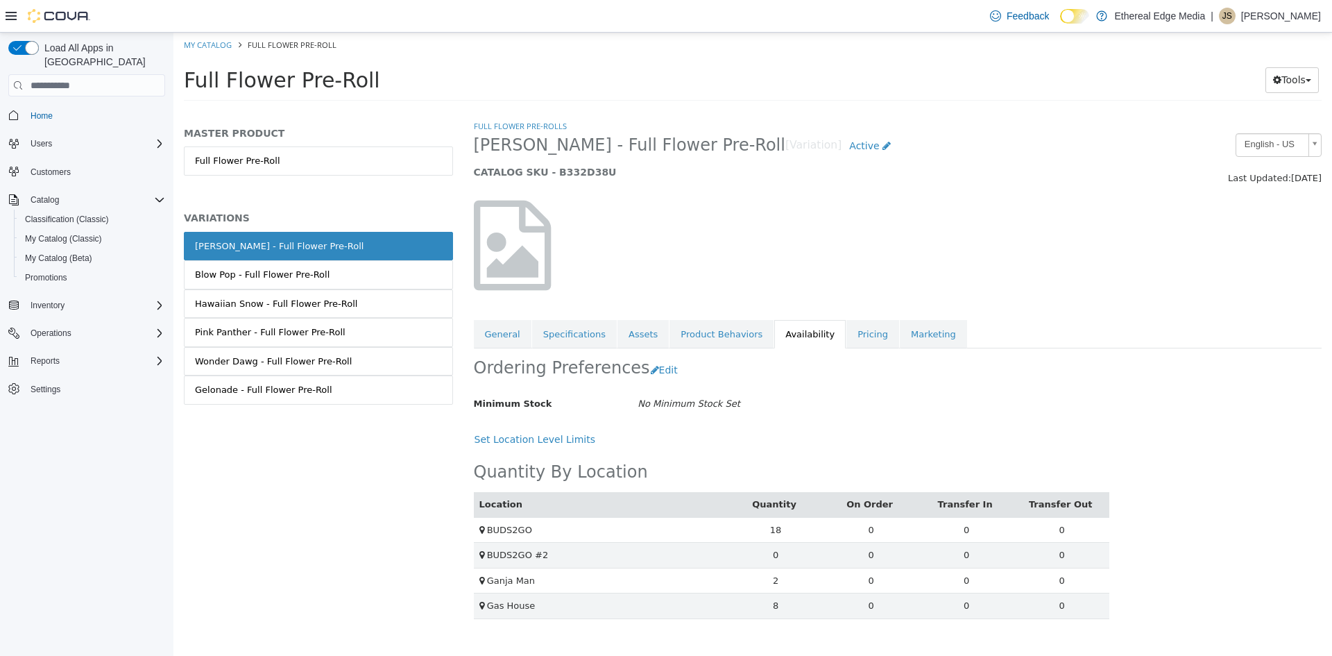
click at [191, 38] on li "My Catalog" at bounding box center [209, 44] width 50 height 12
click at [199, 45] on link "My Catalog" at bounding box center [208, 45] width 48 height 10
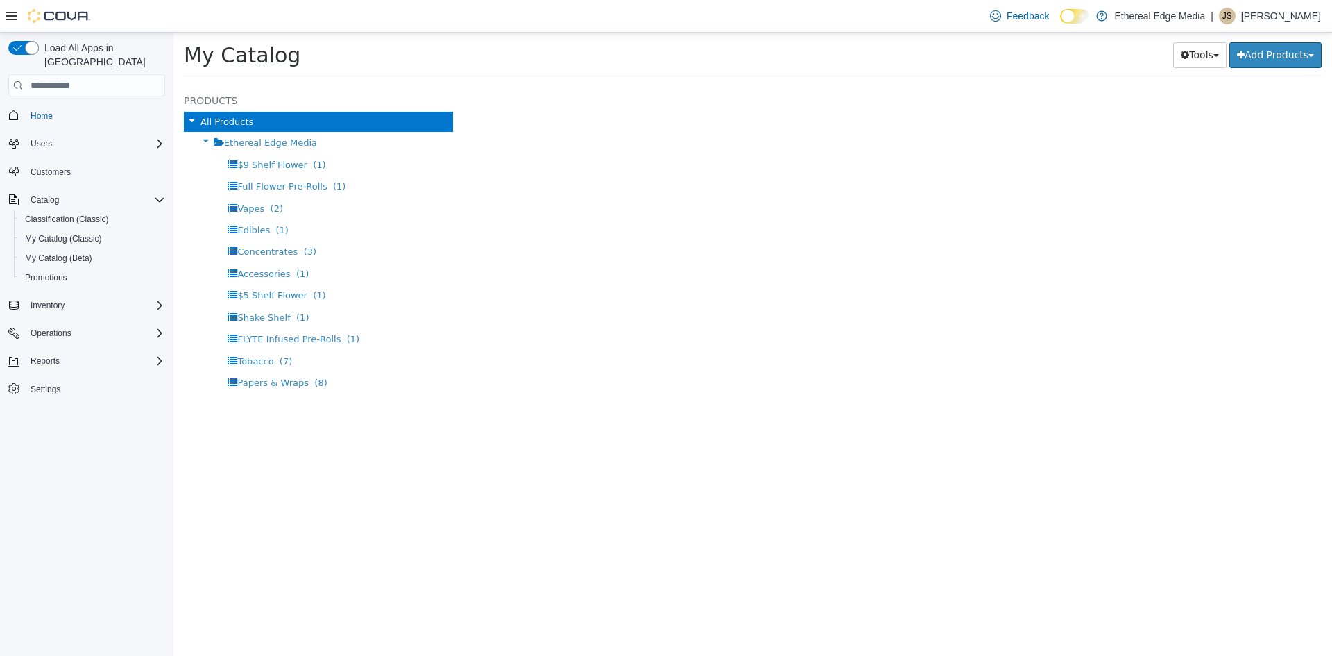
select select "**********"
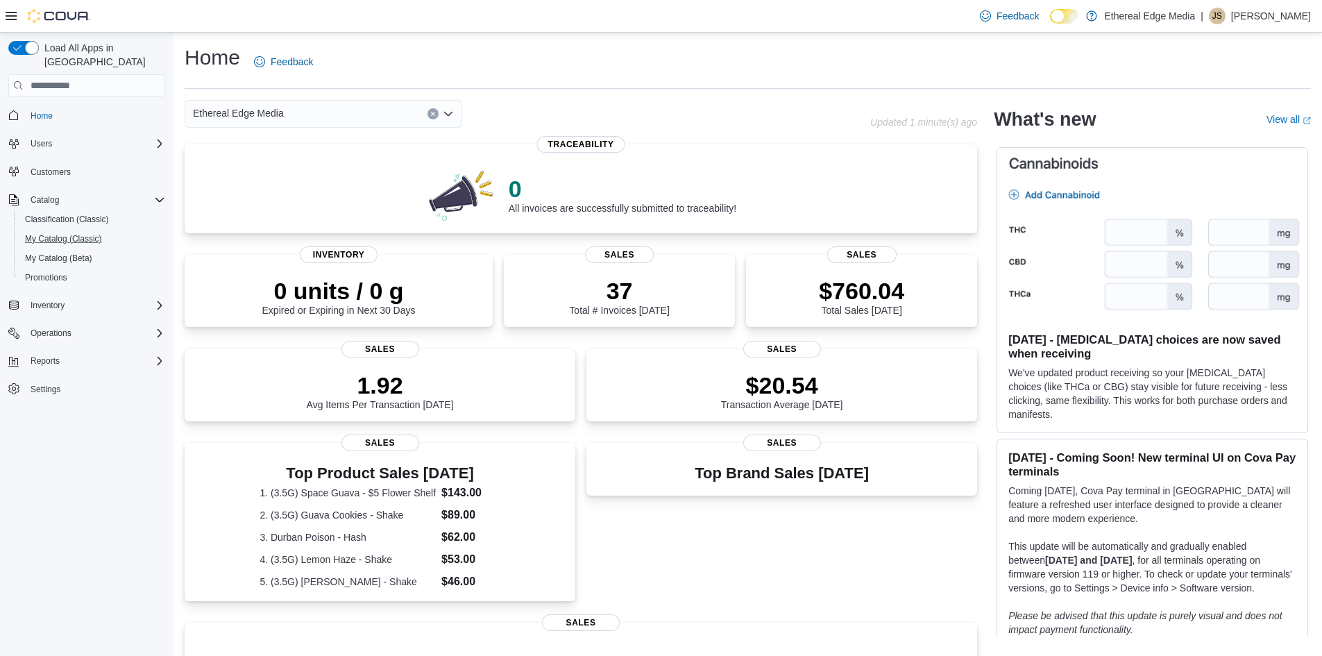
click at [73, 234] on button "My Catalog (Classic)" at bounding box center [92, 238] width 157 height 19
